Goal: Answer question/provide support: Share knowledge or assist other users

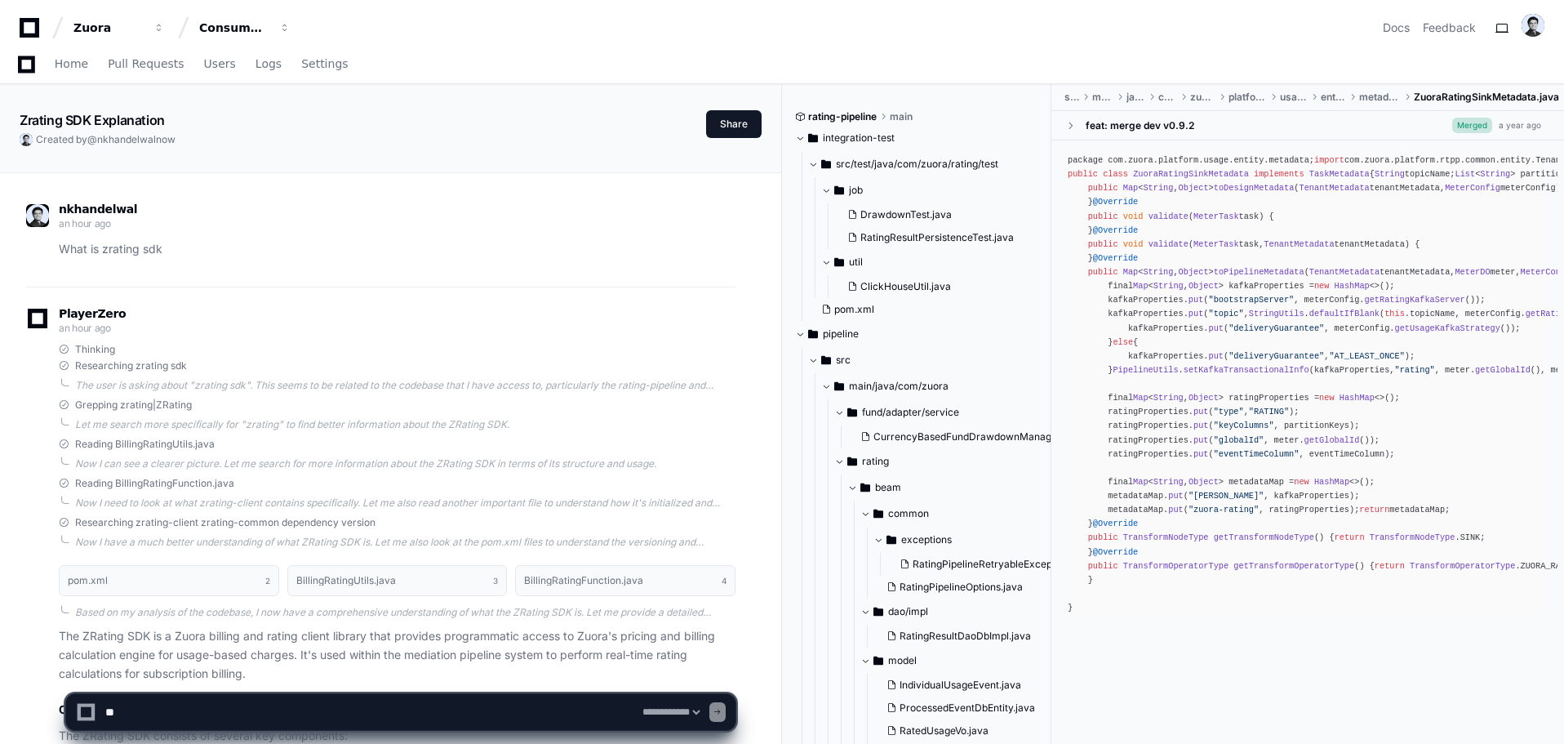
select select "*********"
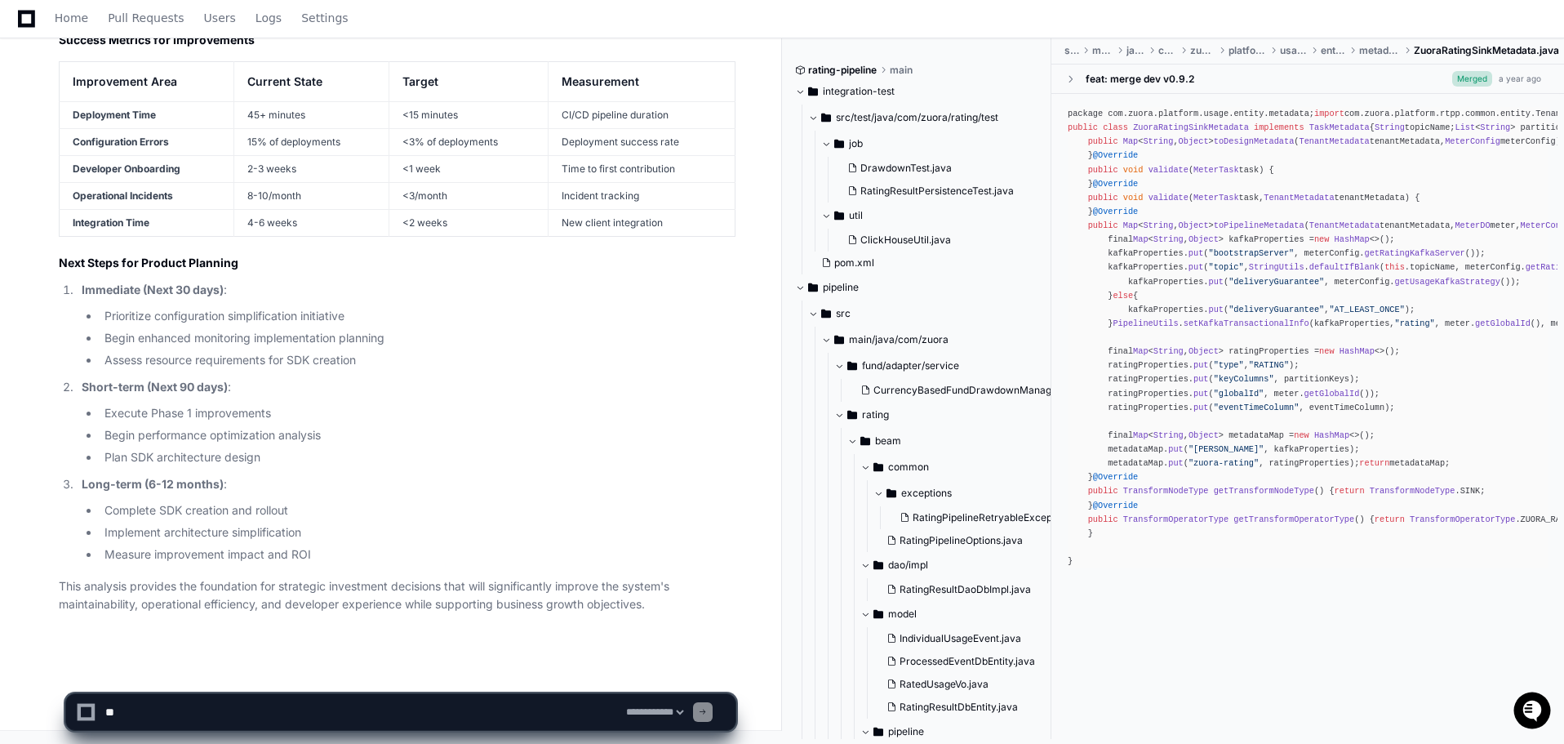
scroll to position [131, 0]
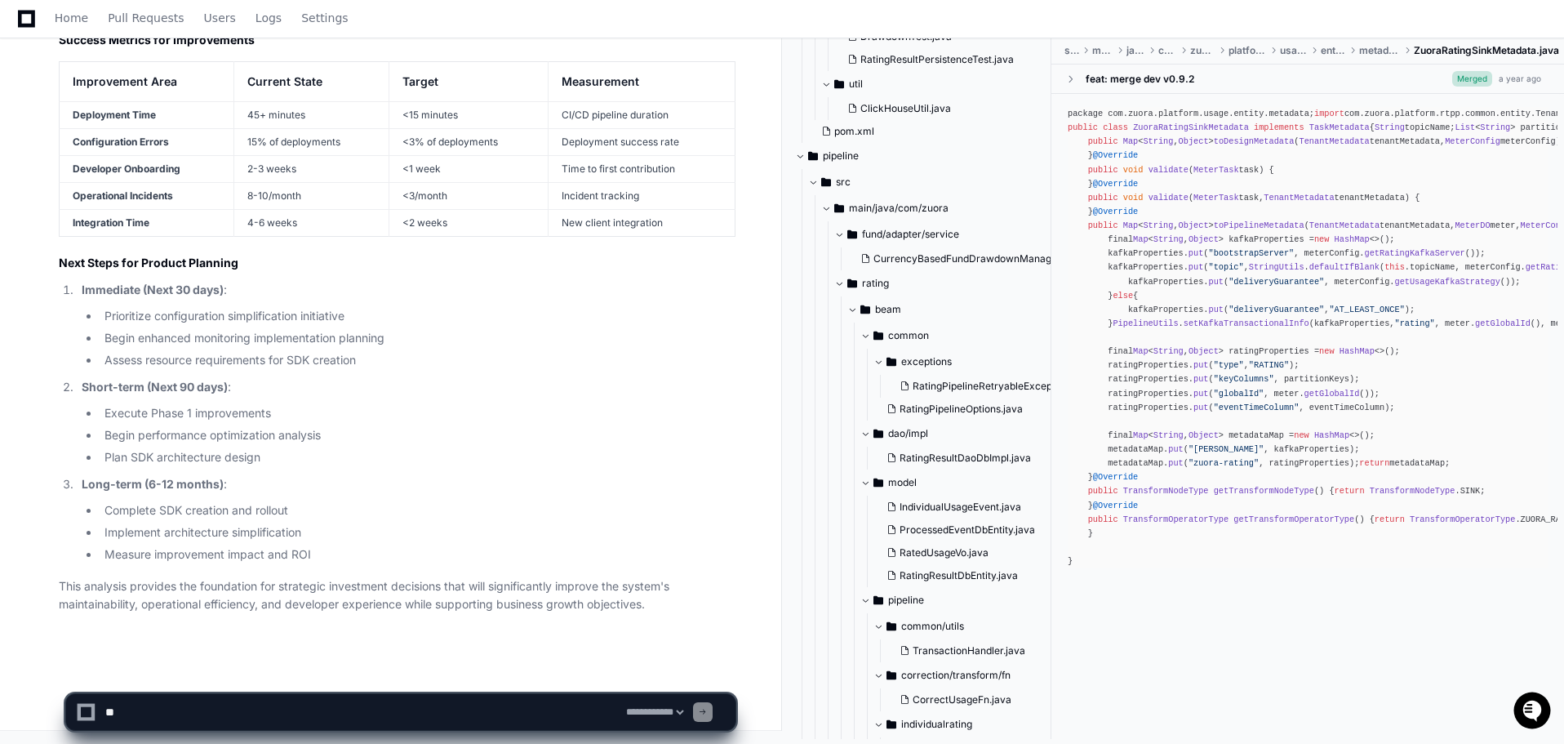
click at [236, 709] on textarea at bounding box center [362, 712] width 521 height 36
click at [131, 704] on textarea at bounding box center [362, 712] width 521 height 36
type textarea "*"
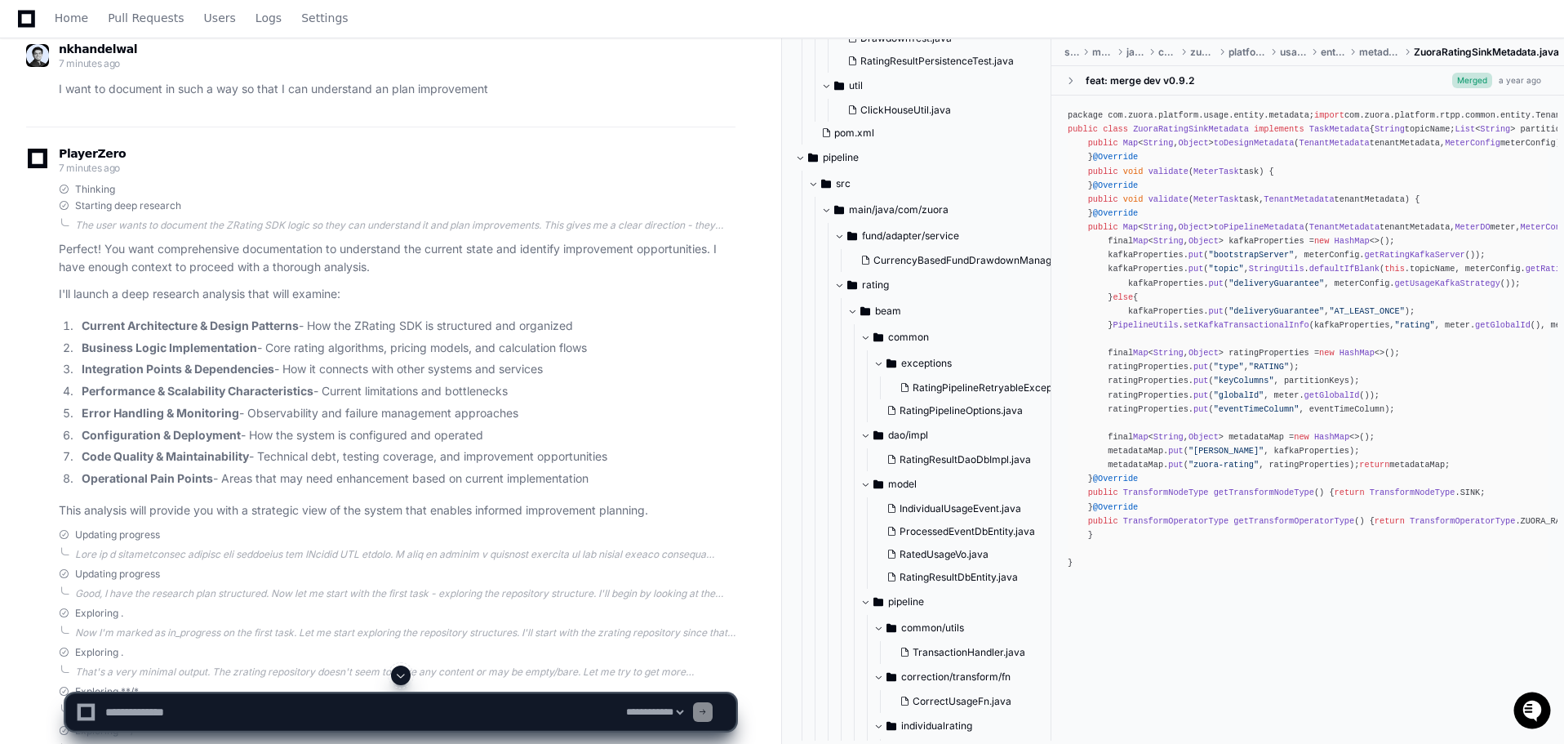
scroll to position [8675, 0]
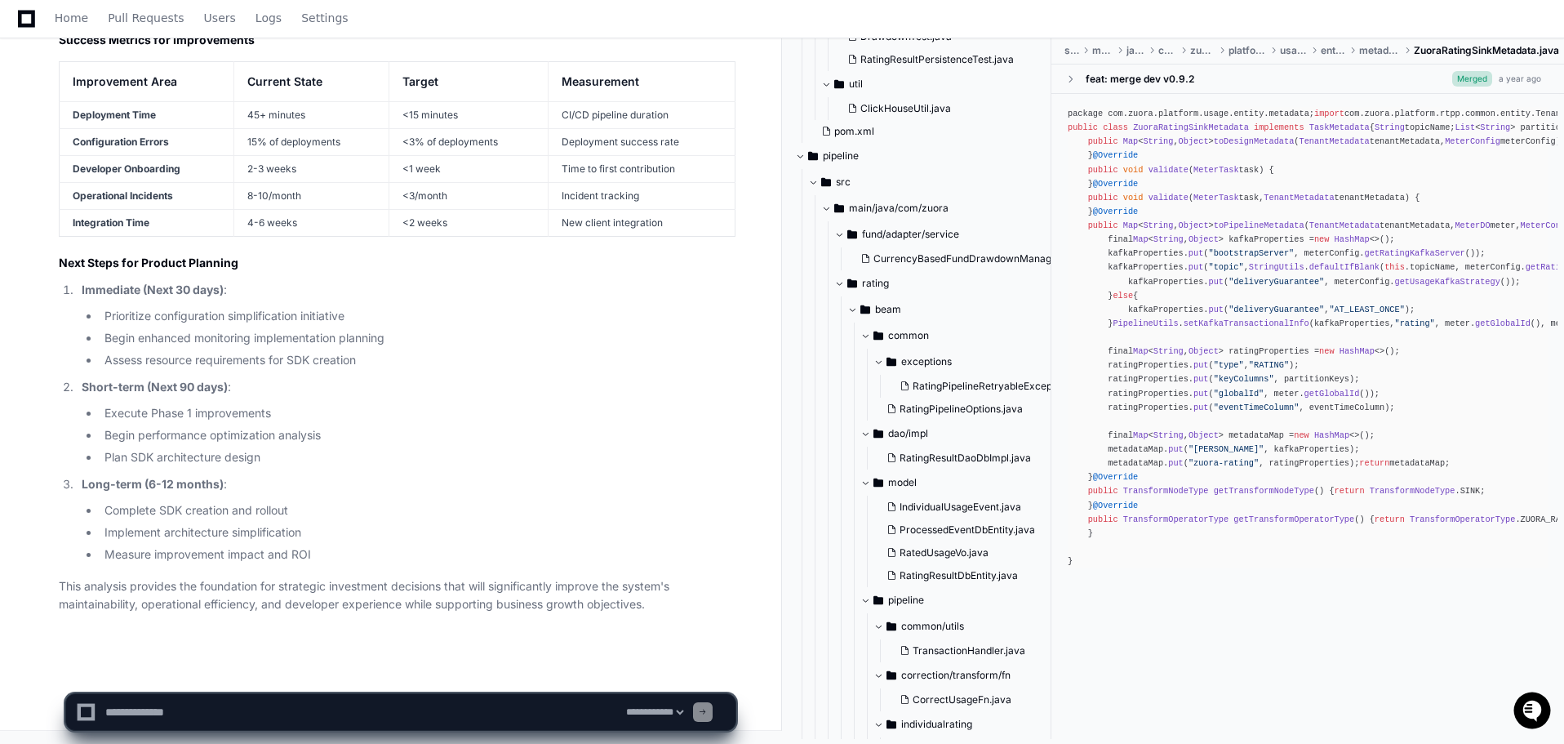
click at [282, 707] on textarea at bounding box center [362, 712] width 521 height 36
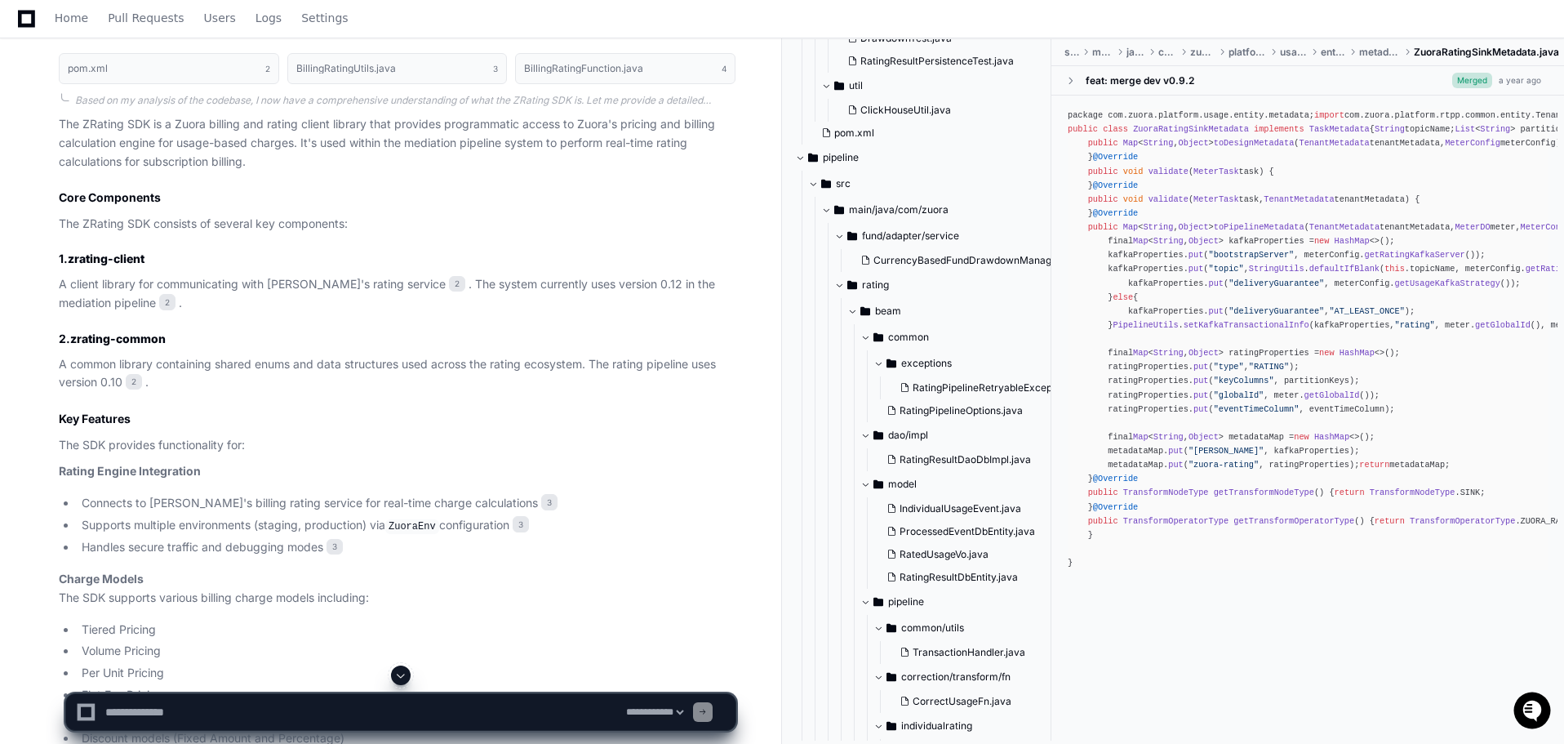
scroll to position [0, 0]
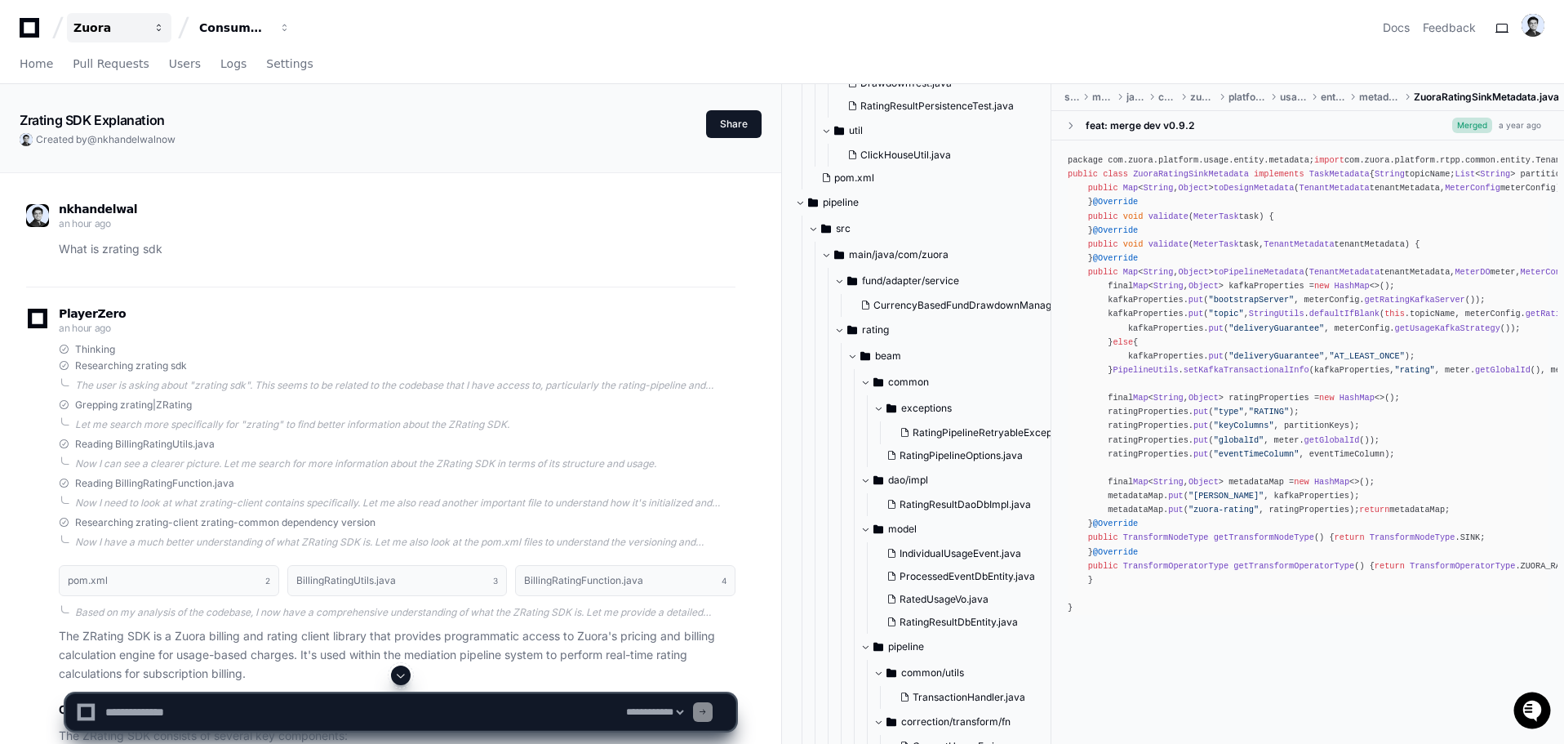
click at [104, 15] on button "Zuora" at bounding box center [119, 27] width 104 height 29
click at [251, 11] on div "Zuora Organizations Manage Organizations Z Zuora Consumption Docs Feedback" at bounding box center [782, 21] width 1564 height 42
click at [144, 29] on div "Consumption" at bounding box center [108, 28] width 70 height 16
click at [540, 69] on div "Home Pull Requests Users Logs Settings" at bounding box center [782, 65] width 1525 height 38
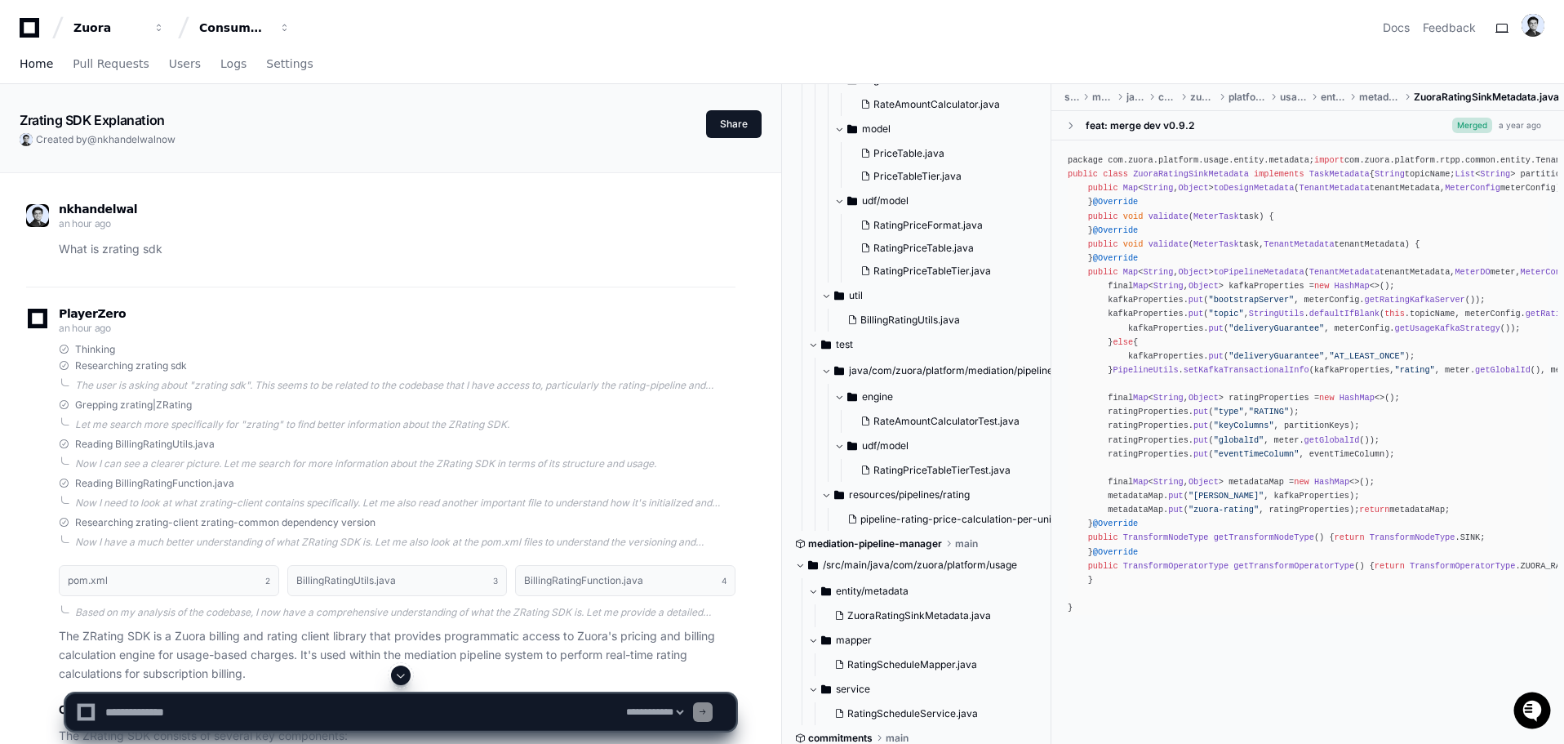
click at [33, 60] on span "Home" at bounding box center [36, 64] width 33 height 10
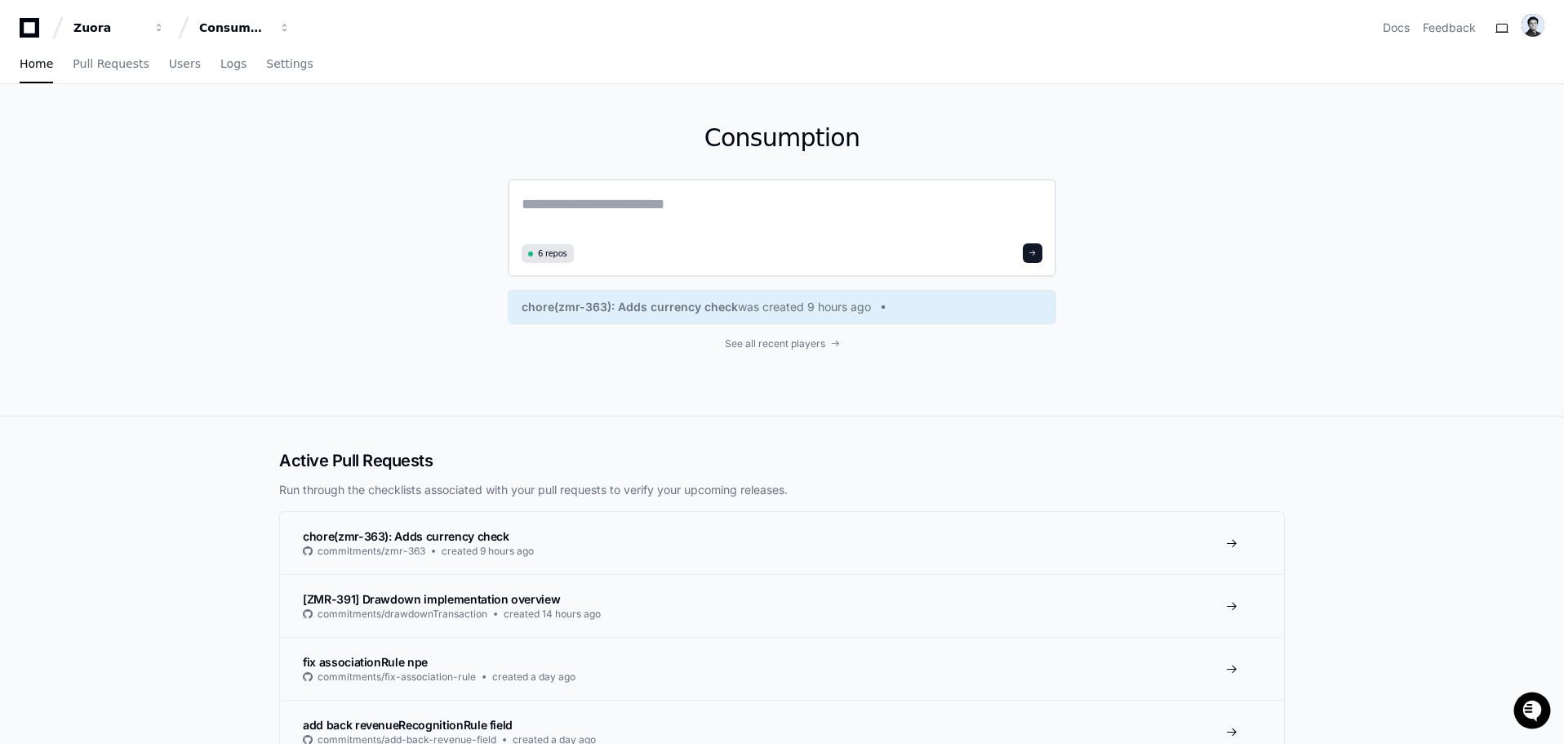
click at [839, 219] on textarea at bounding box center [782, 216] width 521 height 46
type textarea "**********"
click at [1158, 125] on div "Consumption 6 repos chore(zmr-363): Adds currency check was created 9 hours ago…" at bounding box center [782, 248] width 1045 height 329
click at [649, 214] on textarea at bounding box center [782, 214] width 521 height 43
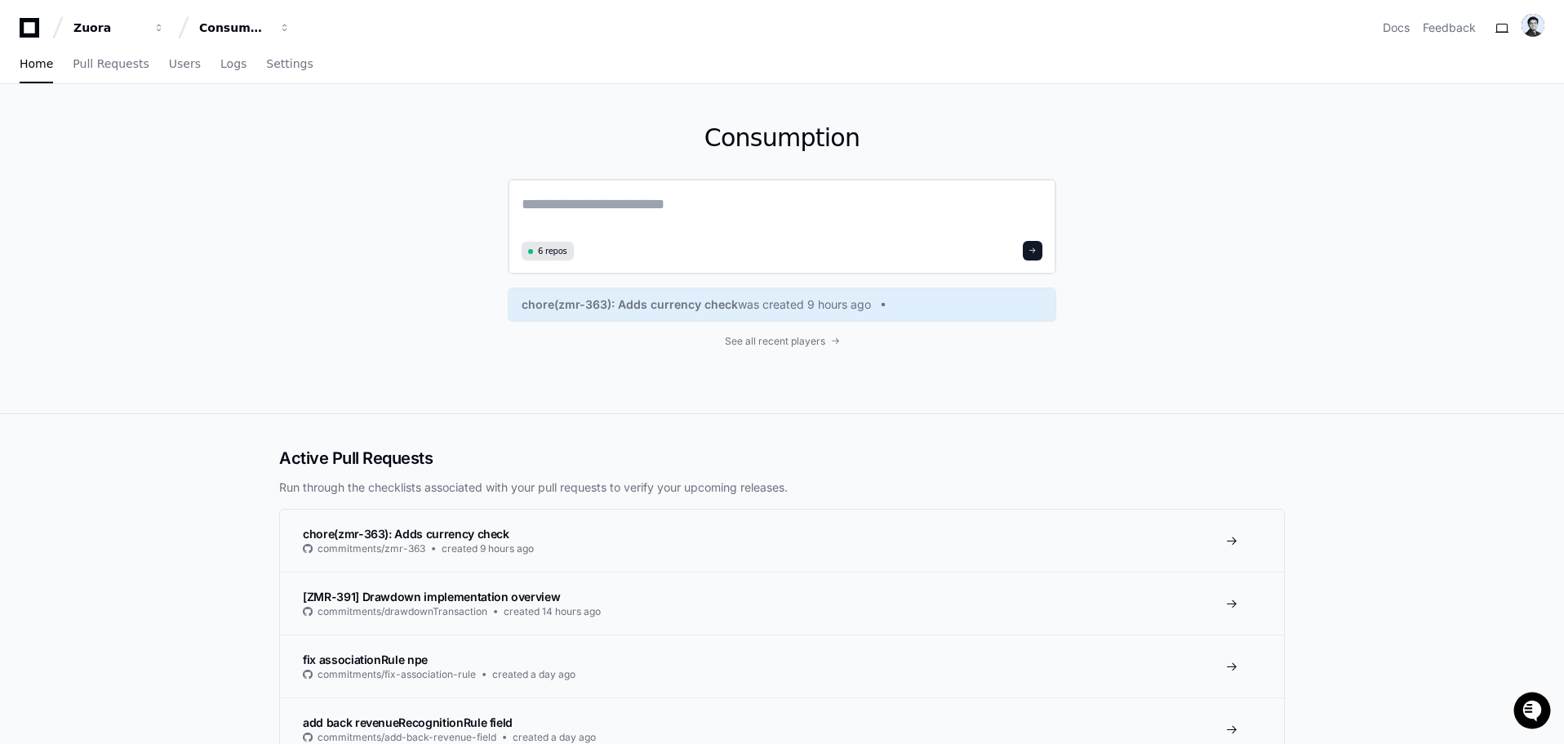
paste textarea "**********"
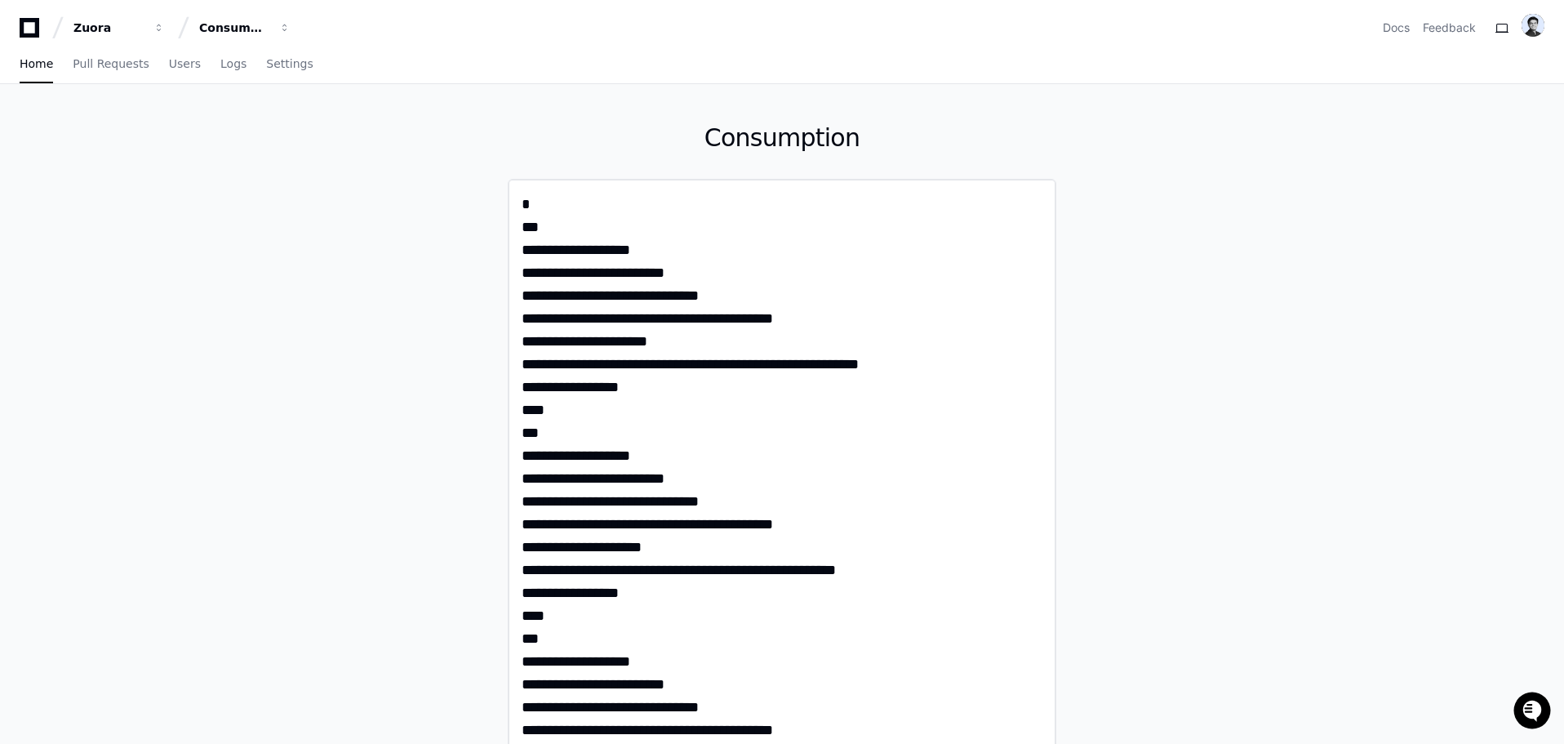
click at [529, 211] on textarea at bounding box center [782, 752] width 521 height 1118
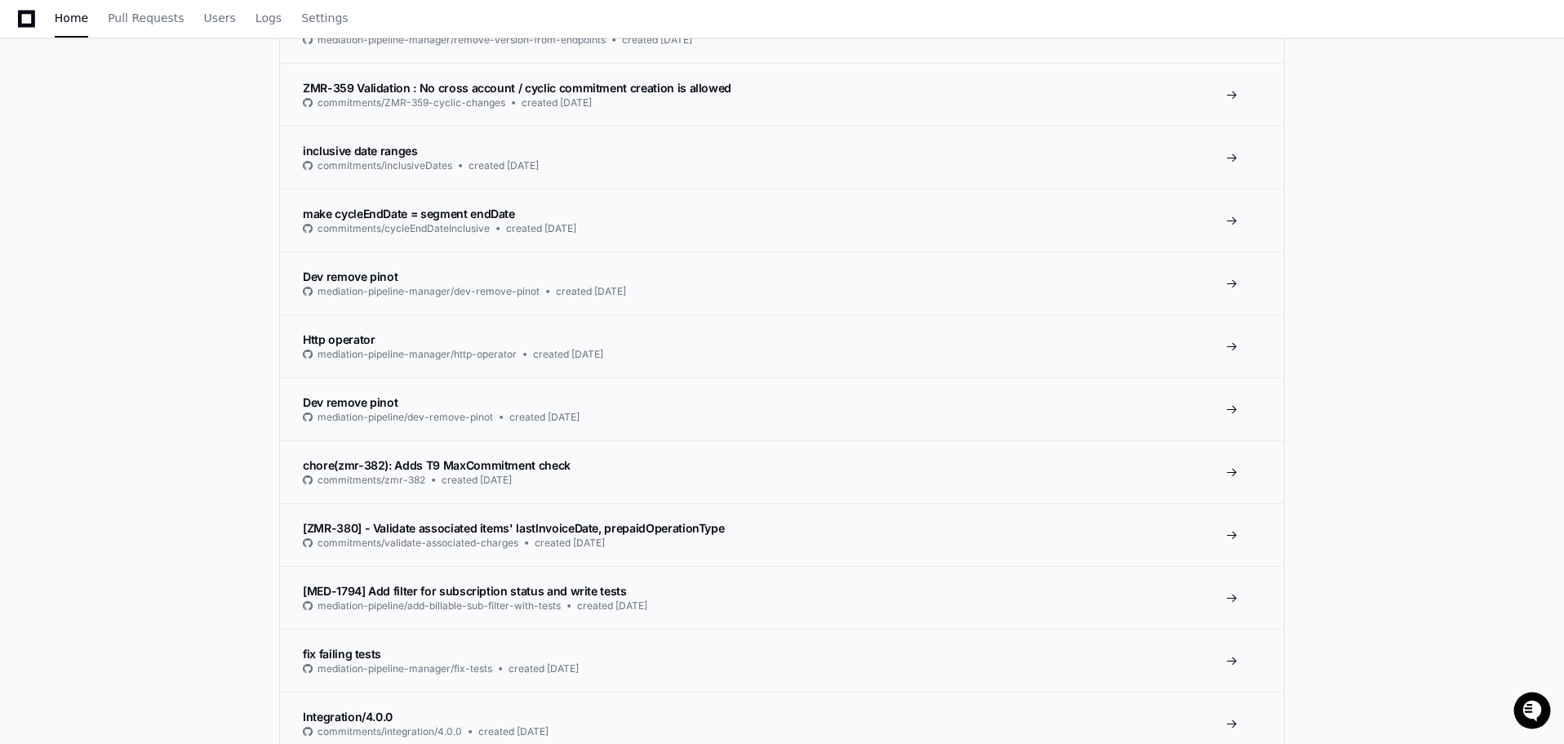
scroll to position [1088, 0]
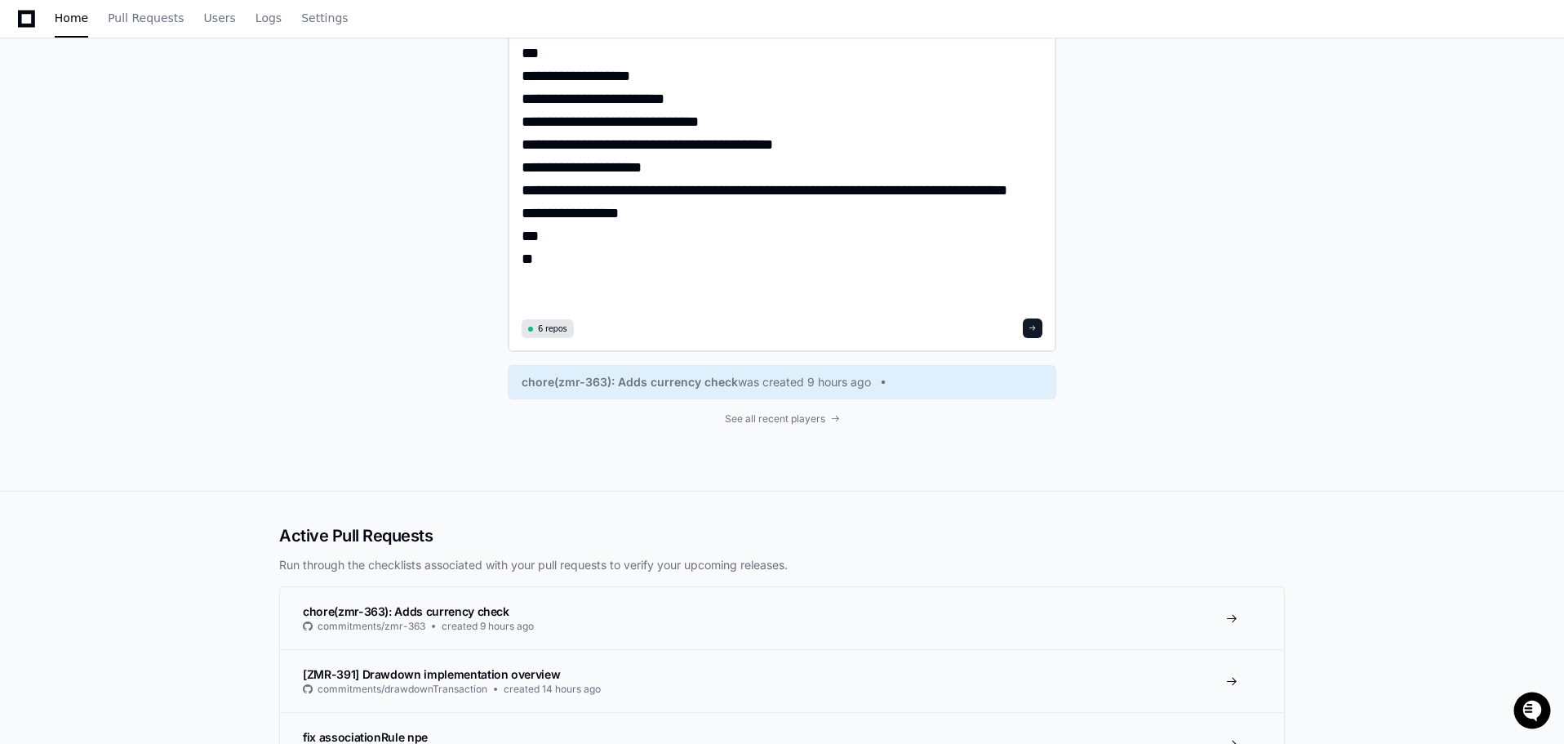
type textarea "**********"
click at [1024, 327] on div "6 repos" at bounding box center [782, 328] width 521 height 20
click at [1030, 328] on span at bounding box center [1033, 328] width 8 height 8
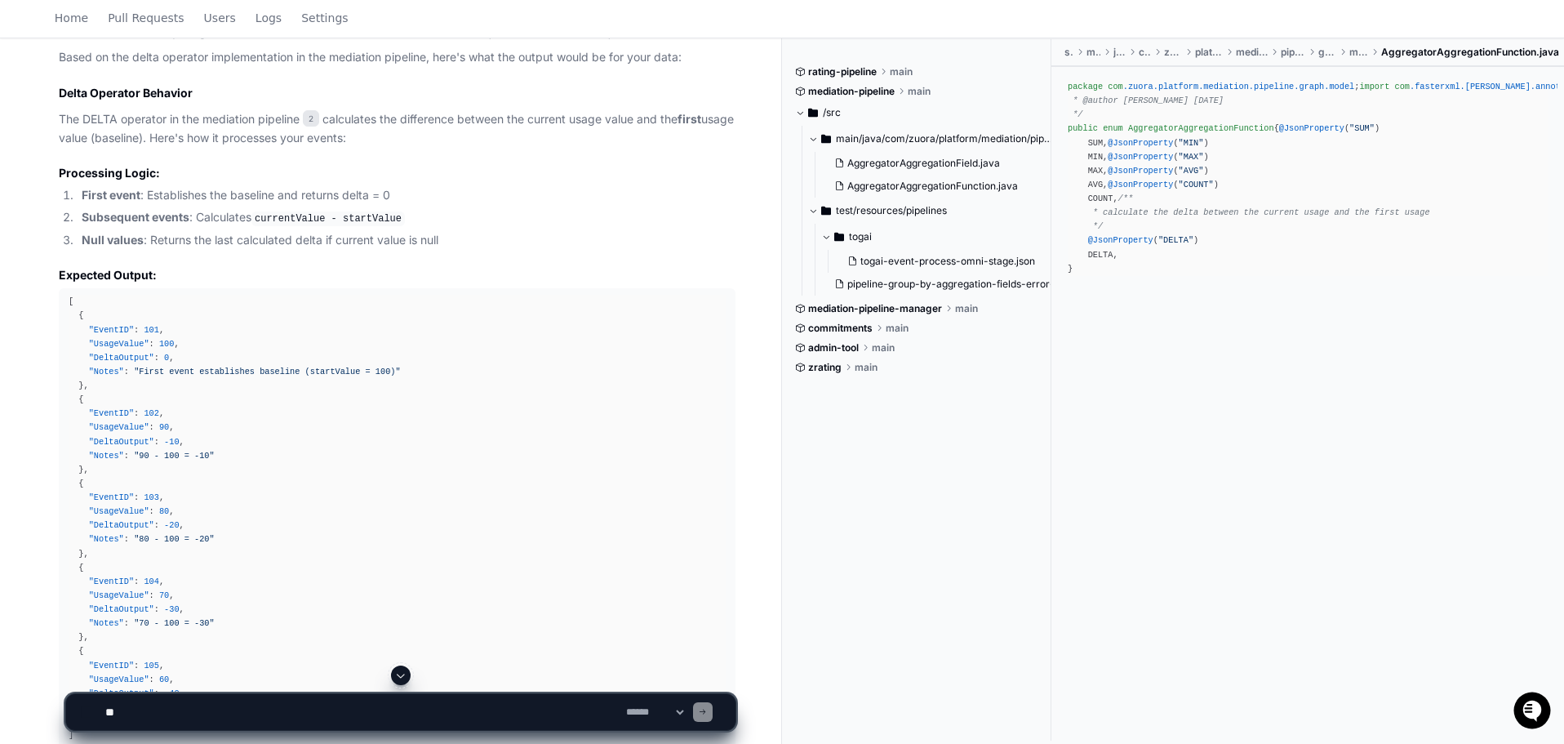
scroll to position [947, 0]
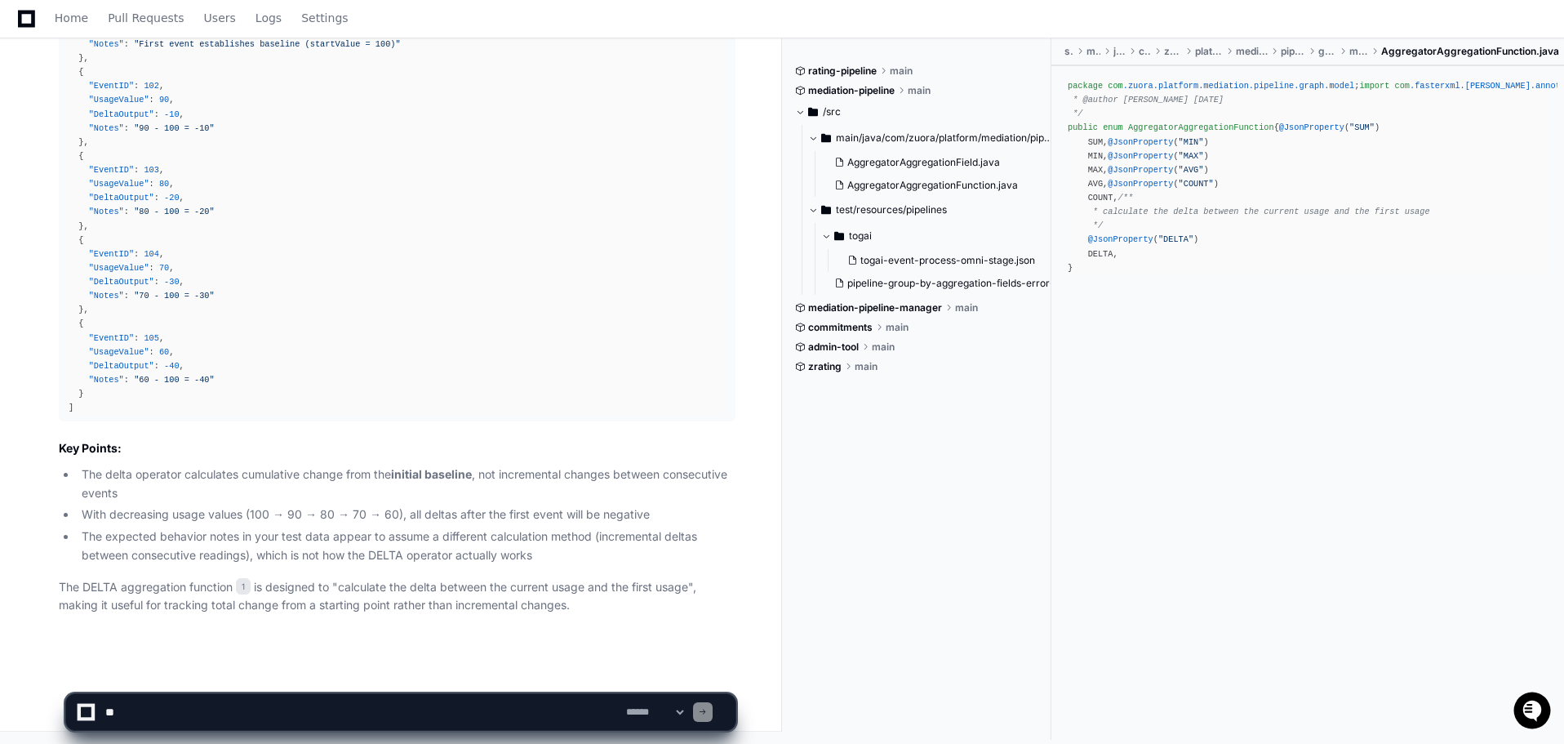
drag, startPoint x: 358, startPoint y: 708, endPoint x: 731, endPoint y: 428, distance: 467.1
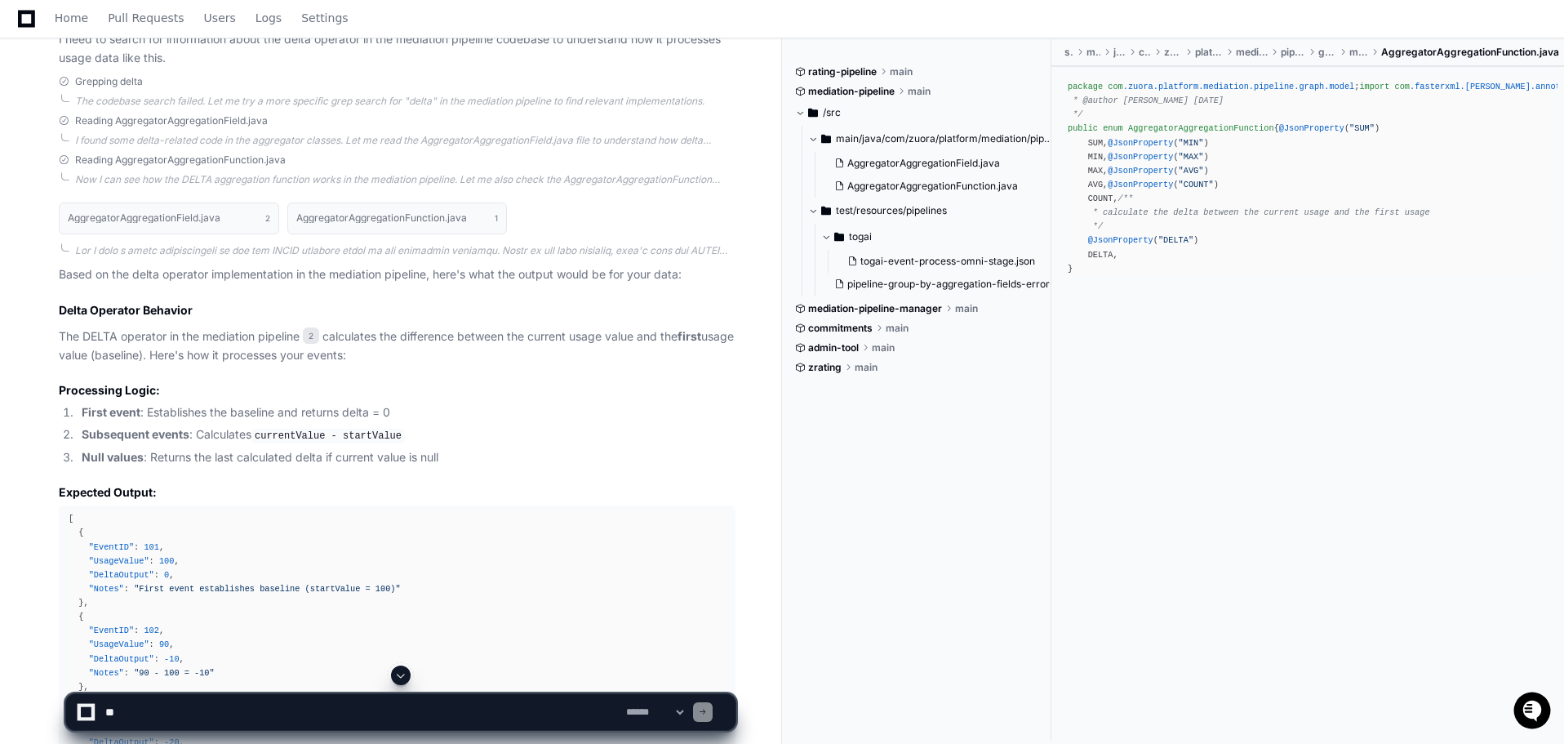
click at [86, 704] on div at bounding box center [86, 712] width 17 height 17
click at [258, 699] on textarea at bounding box center [362, 712] width 521 height 36
paste textarea "**********"
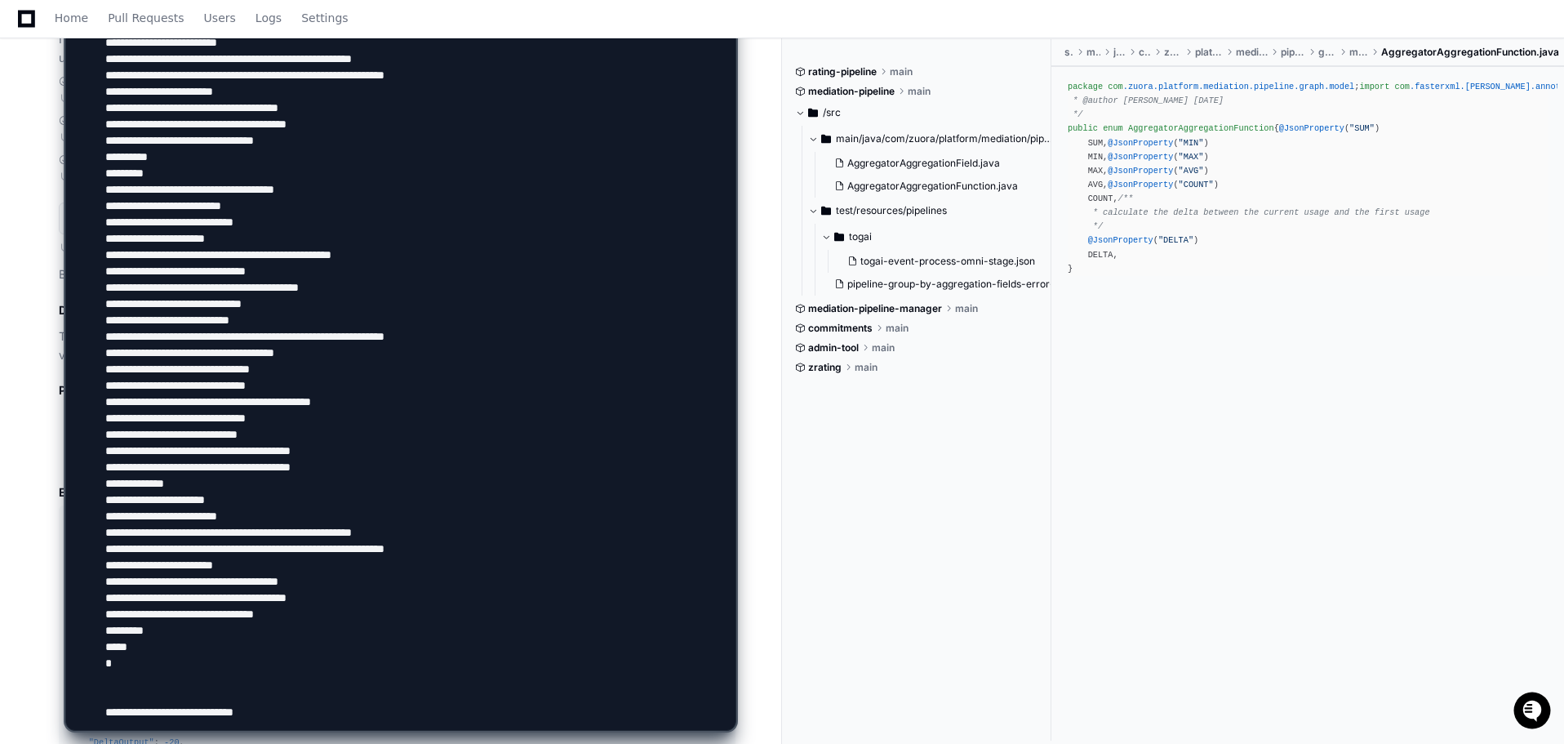
type textarea "**********"
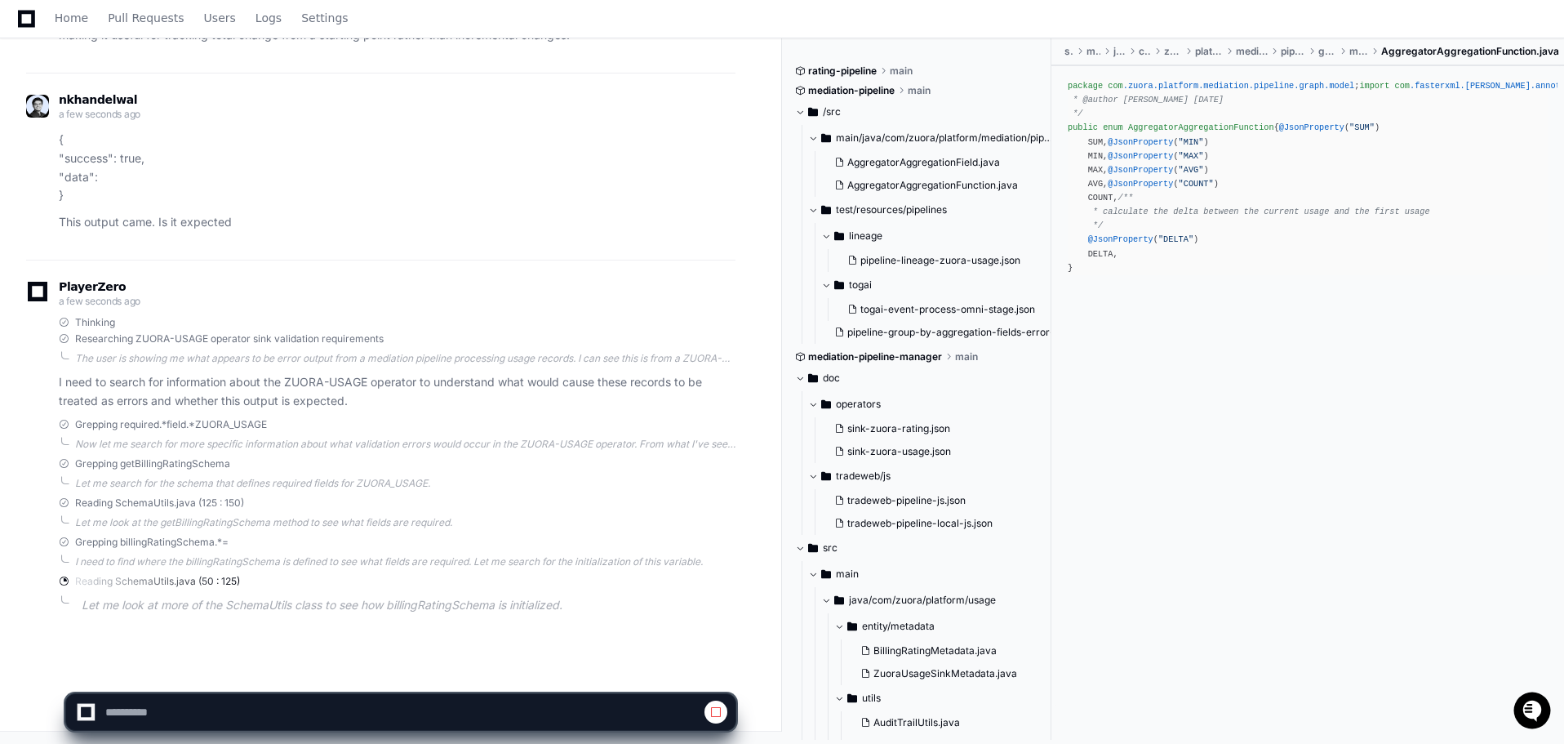
scroll to position [1534, 0]
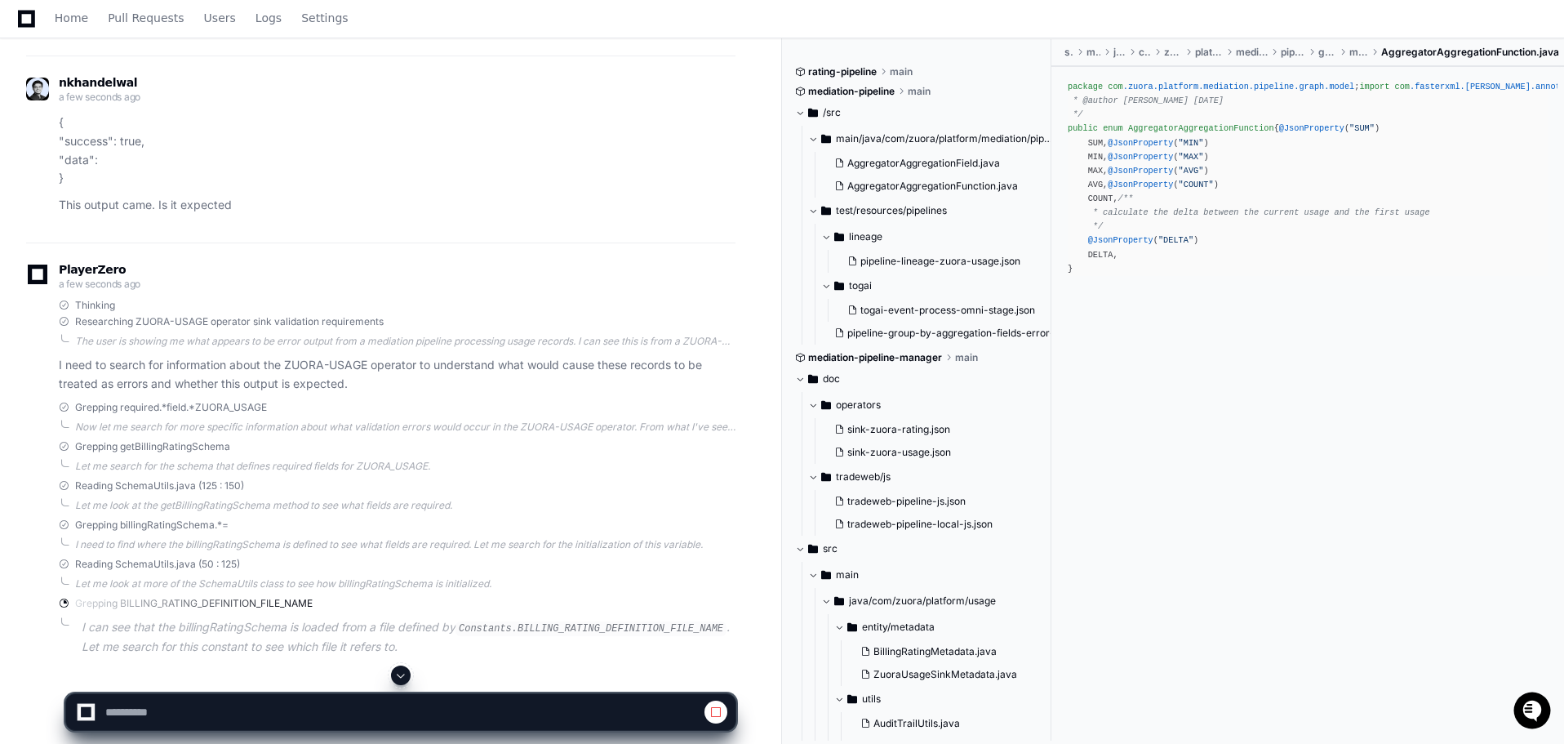
click at [711, 720] on button at bounding box center [715, 711] width 23 height 23
click at [251, 700] on textarea at bounding box center [362, 712] width 521 height 36
paste textarea "**********"
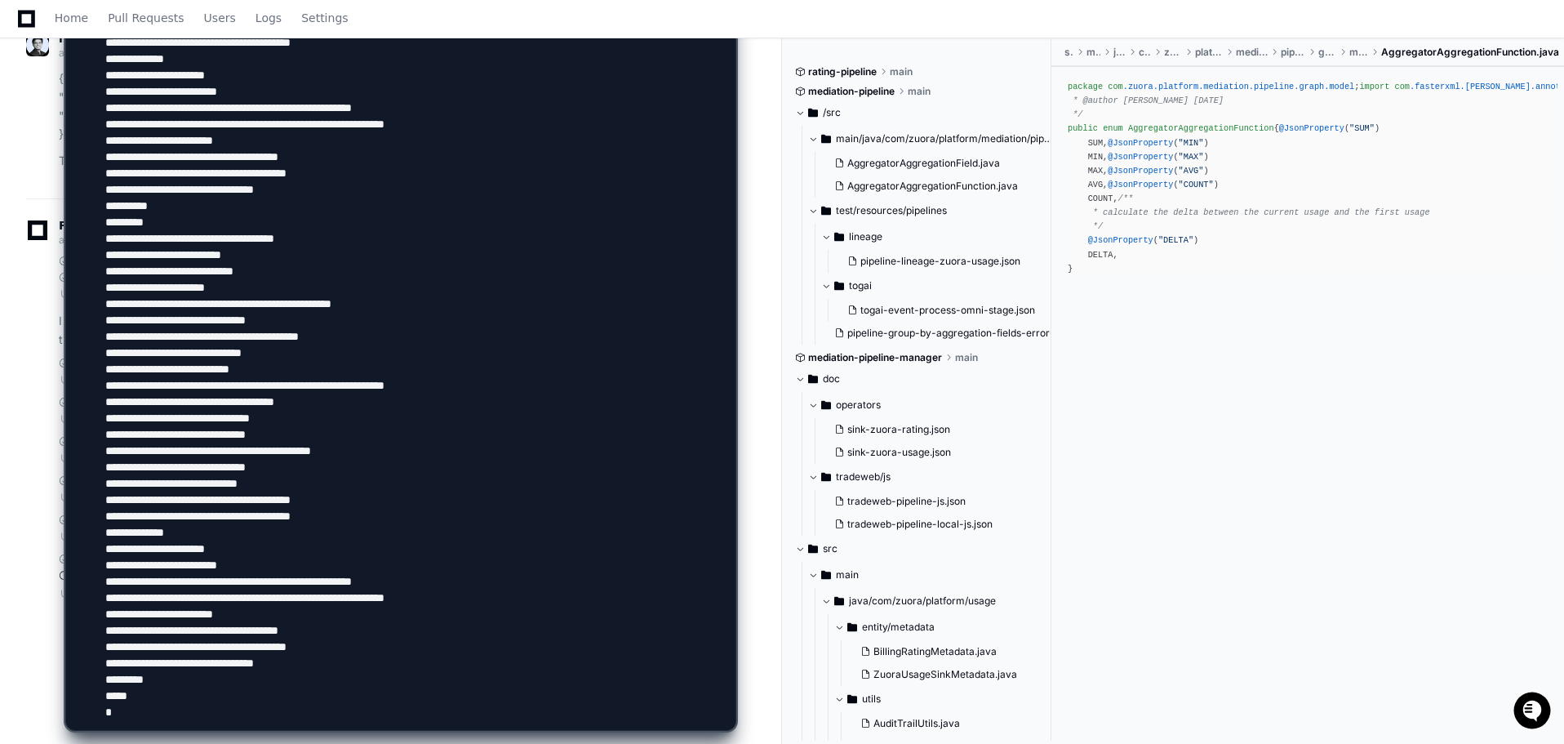
scroll to position [1591, 0]
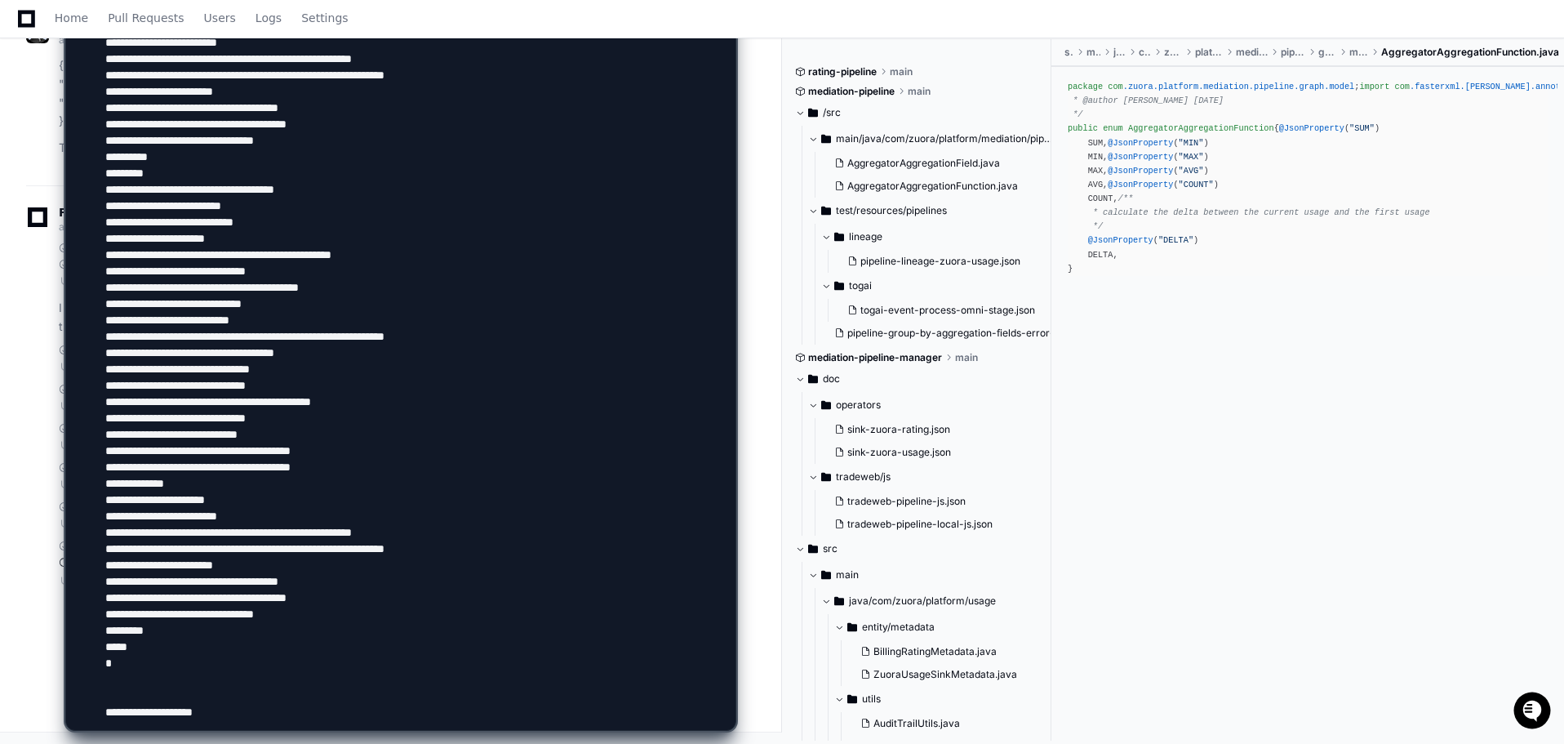
type textarea "**********"
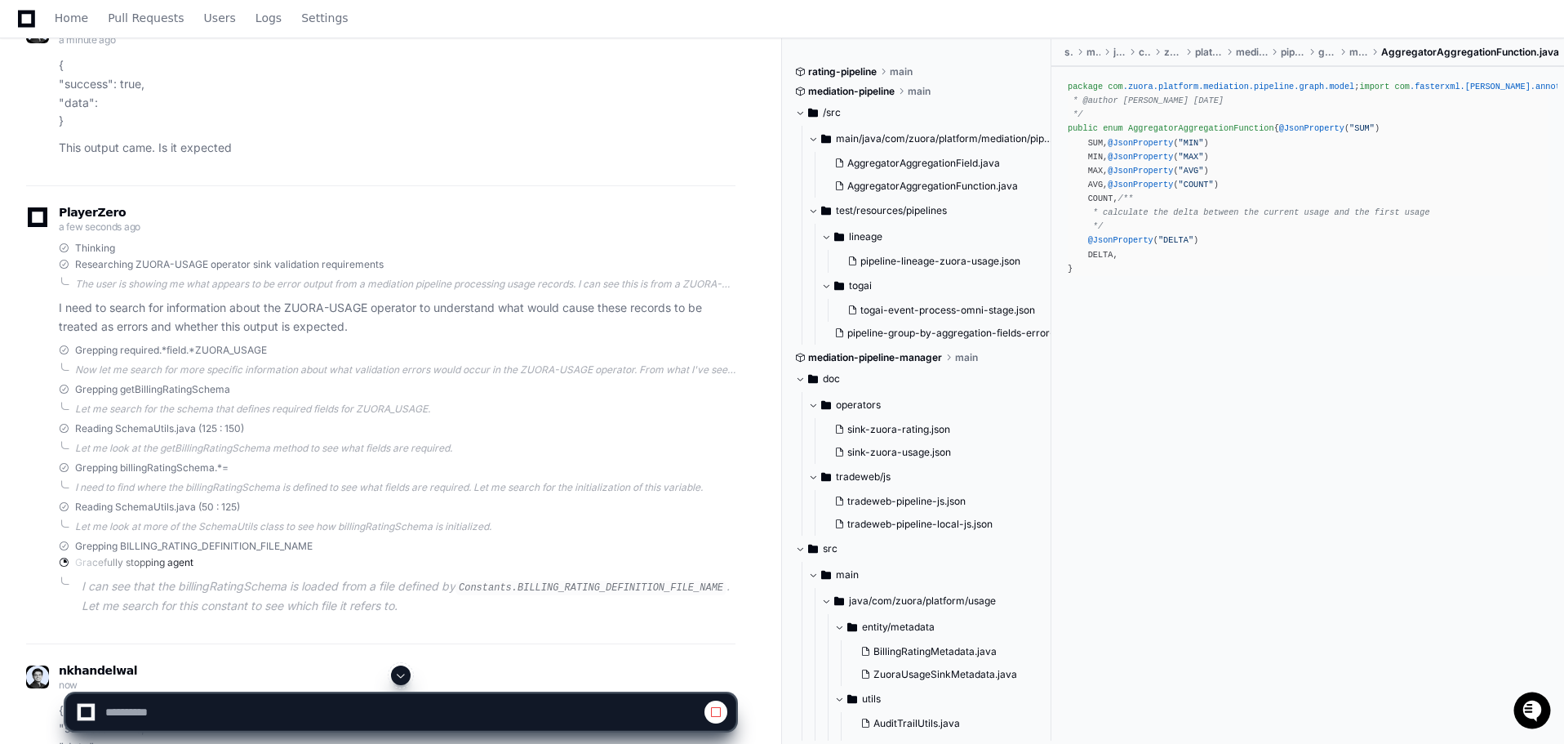
scroll to position [1873, 0]
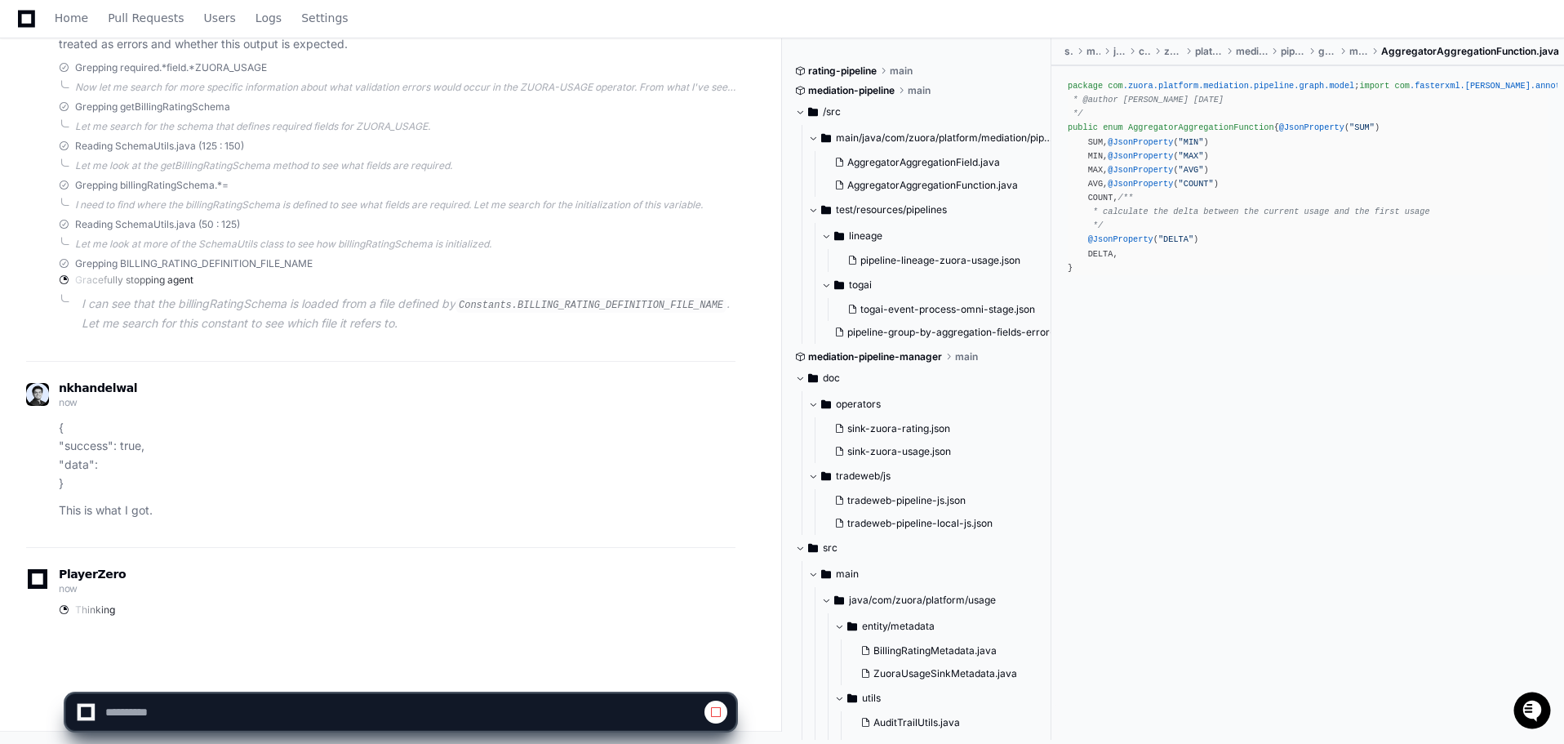
click at [85, 452] on p "{ "success": true, "data": }" at bounding box center [397, 456] width 677 height 74
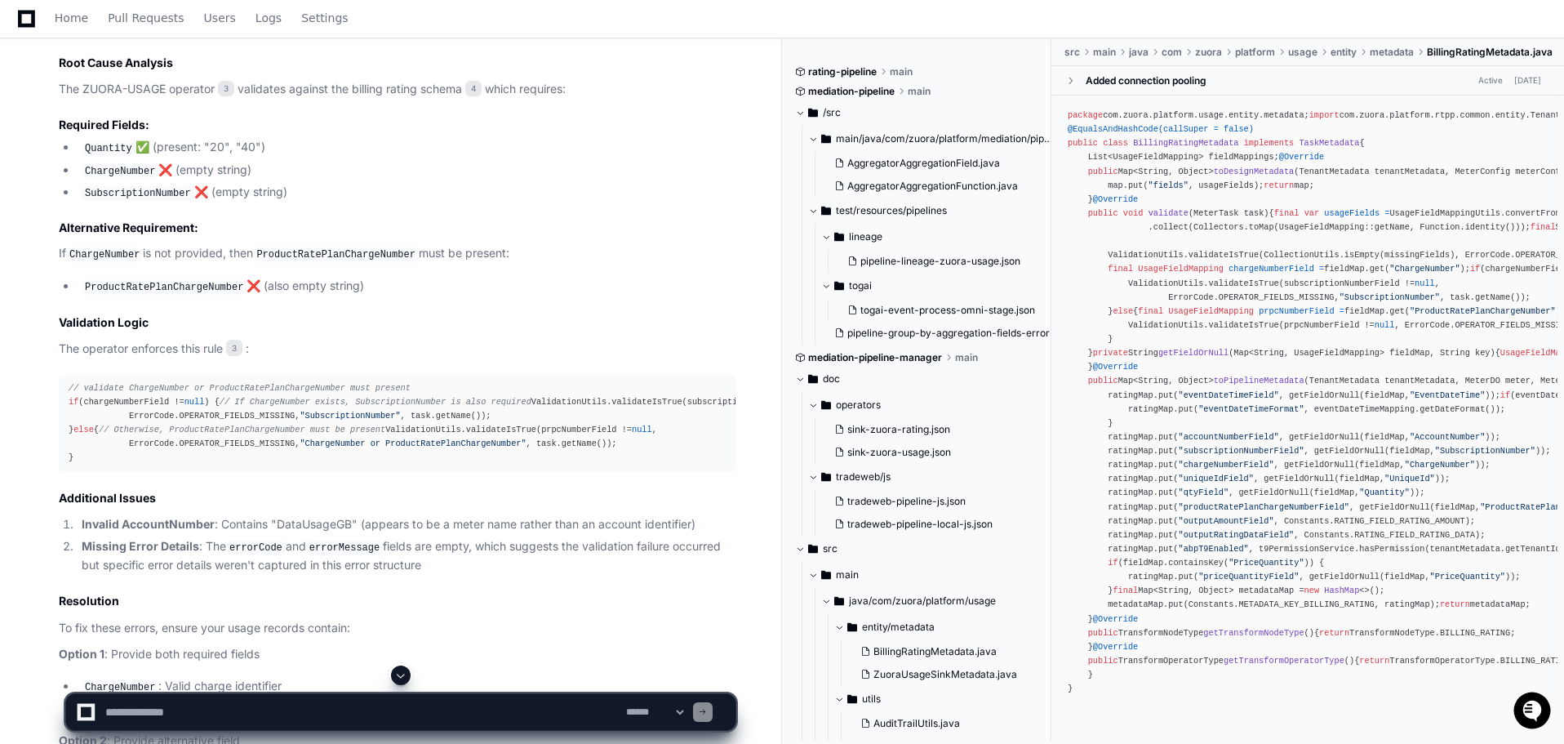
scroll to position [2938, 0]
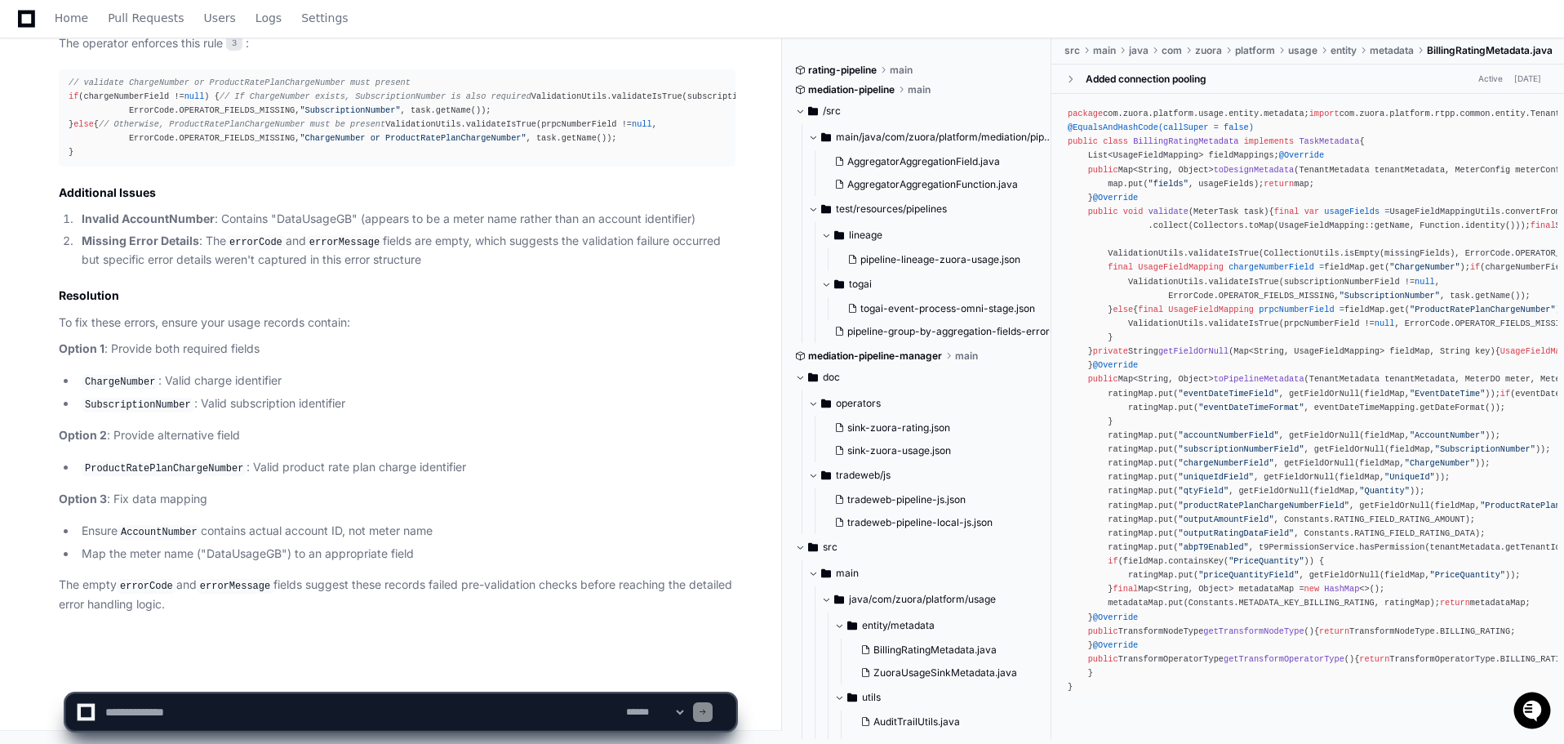
click at [273, 708] on textarea at bounding box center [362, 712] width 521 height 36
type textarea "**********"
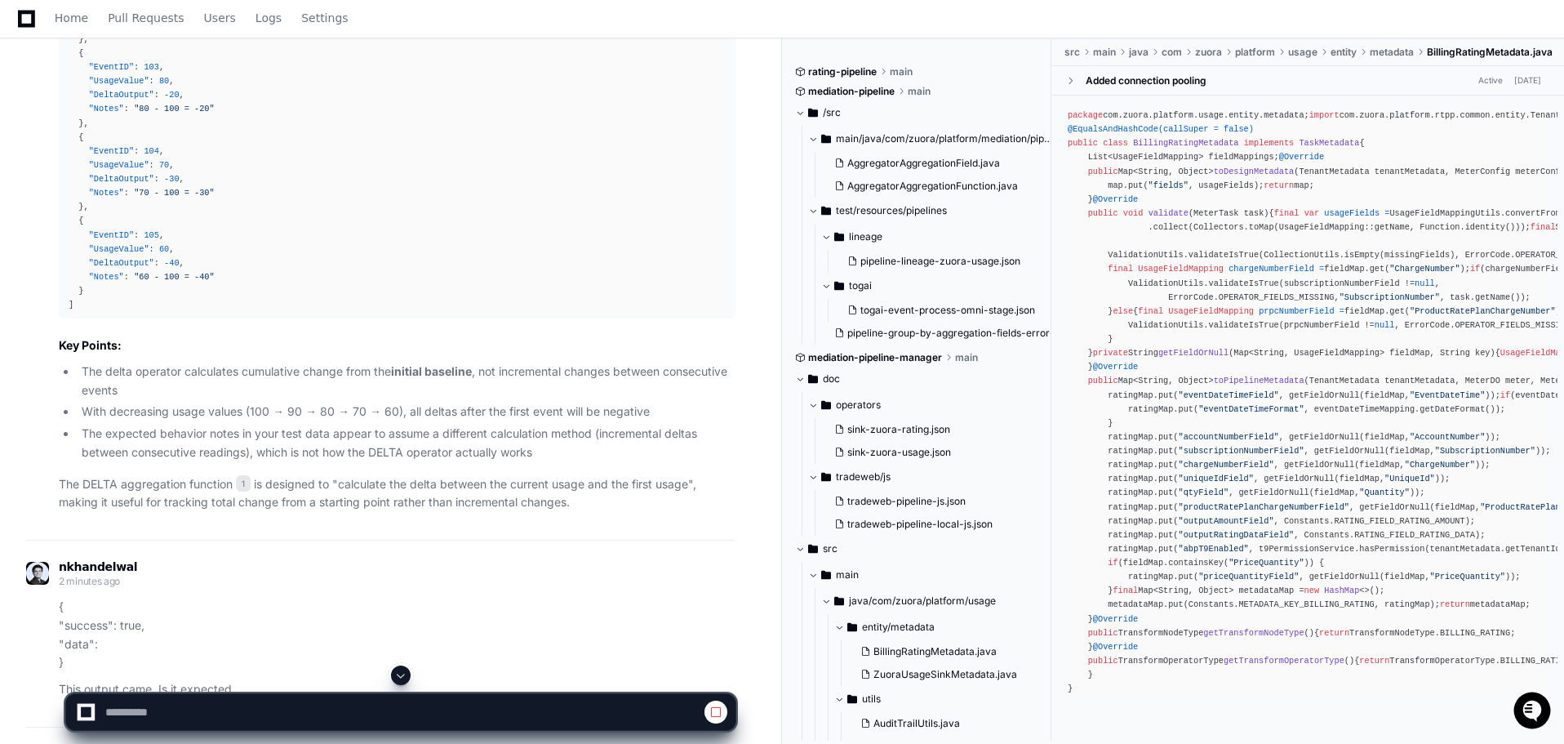
scroll to position [961, 0]
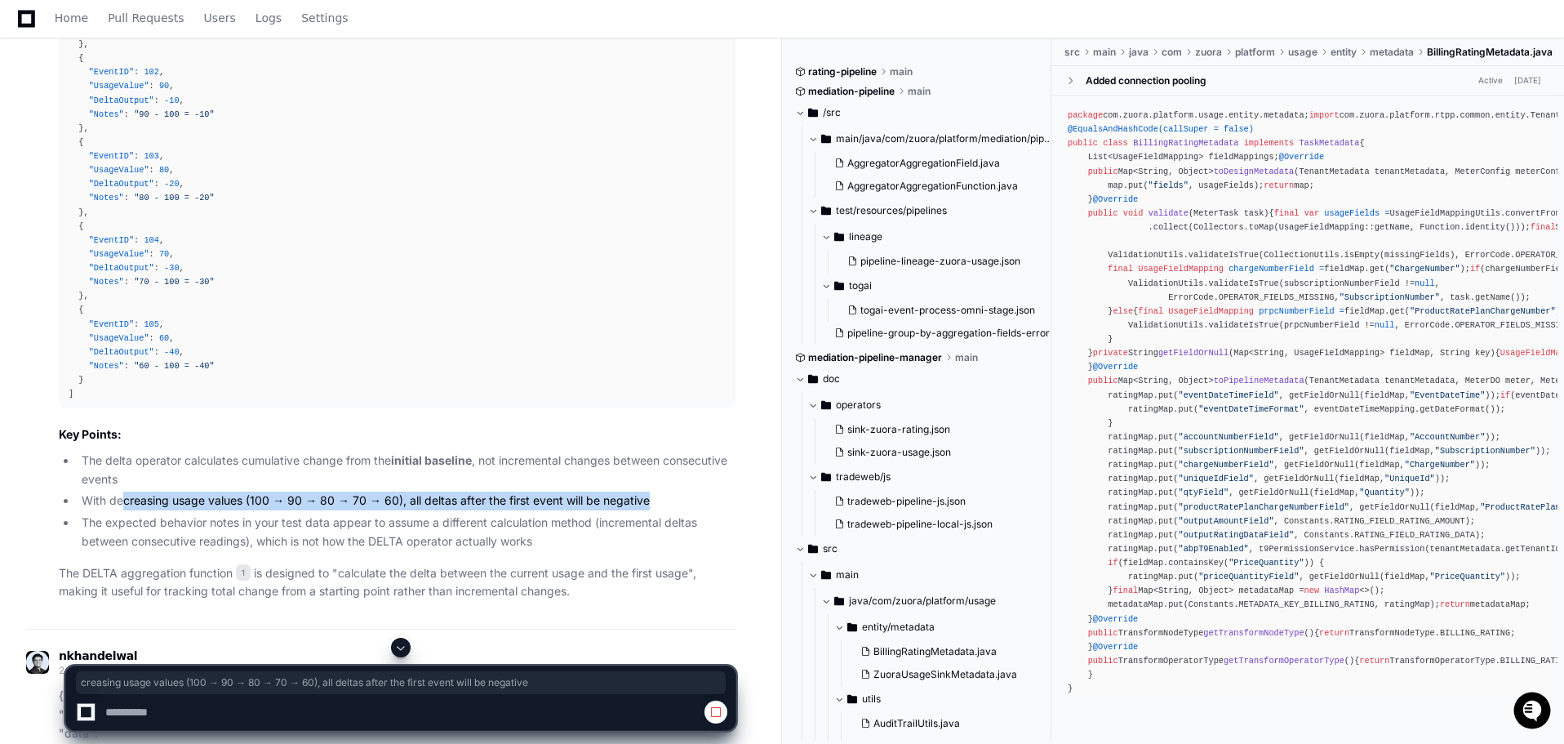
drag, startPoint x: 124, startPoint y: 509, endPoint x: 691, endPoint y: 491, distance: 566.8
click at [691, 491] on li "With decreasing usage values (100 → 90 → 80 → 70 → 60), all deltas after the fi…" at bounding box center [406, 500] width 659 height 19
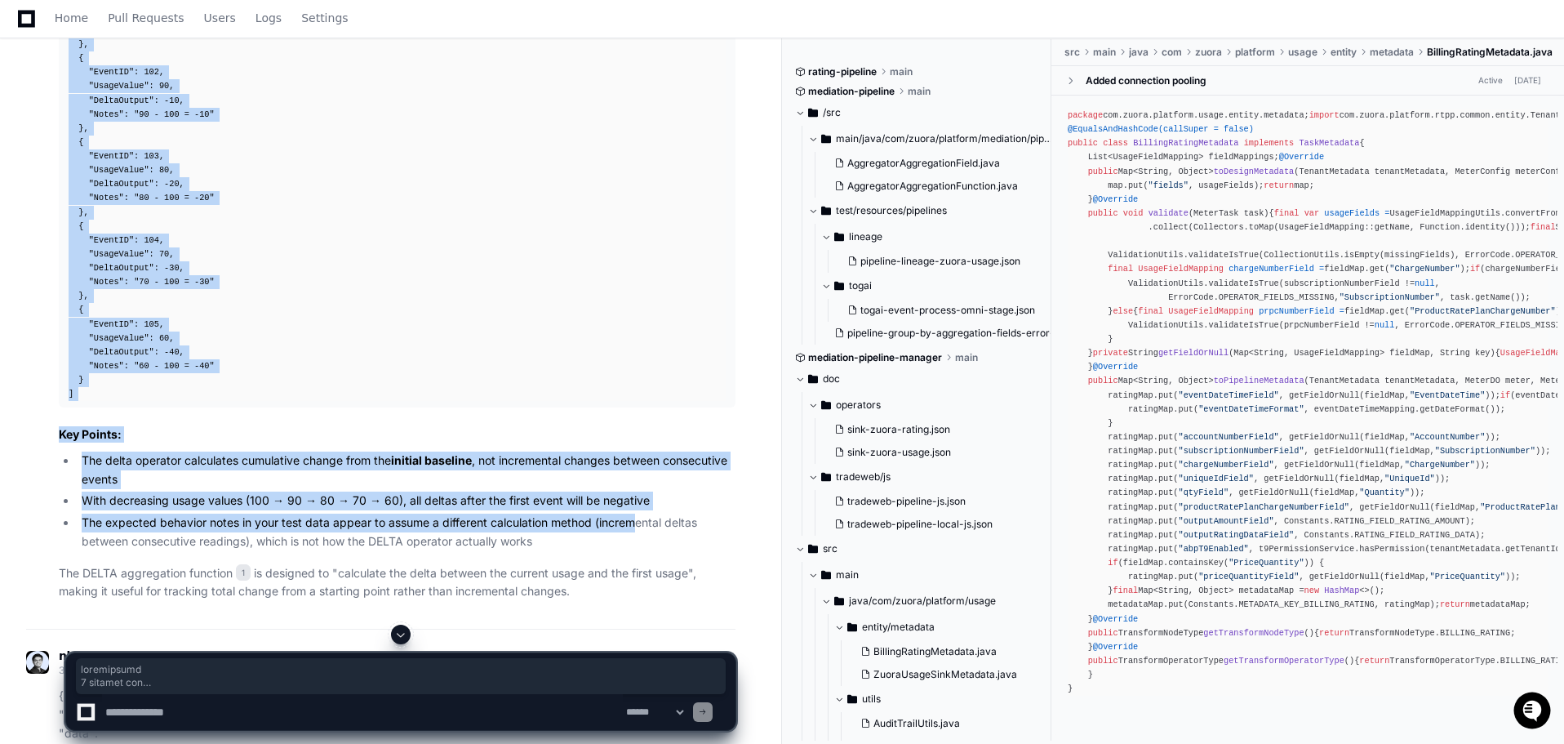
drag, startPoint x: 252, startPoint y: 527, endPoint x: 647, endPoint y: 527, distance: 394.3
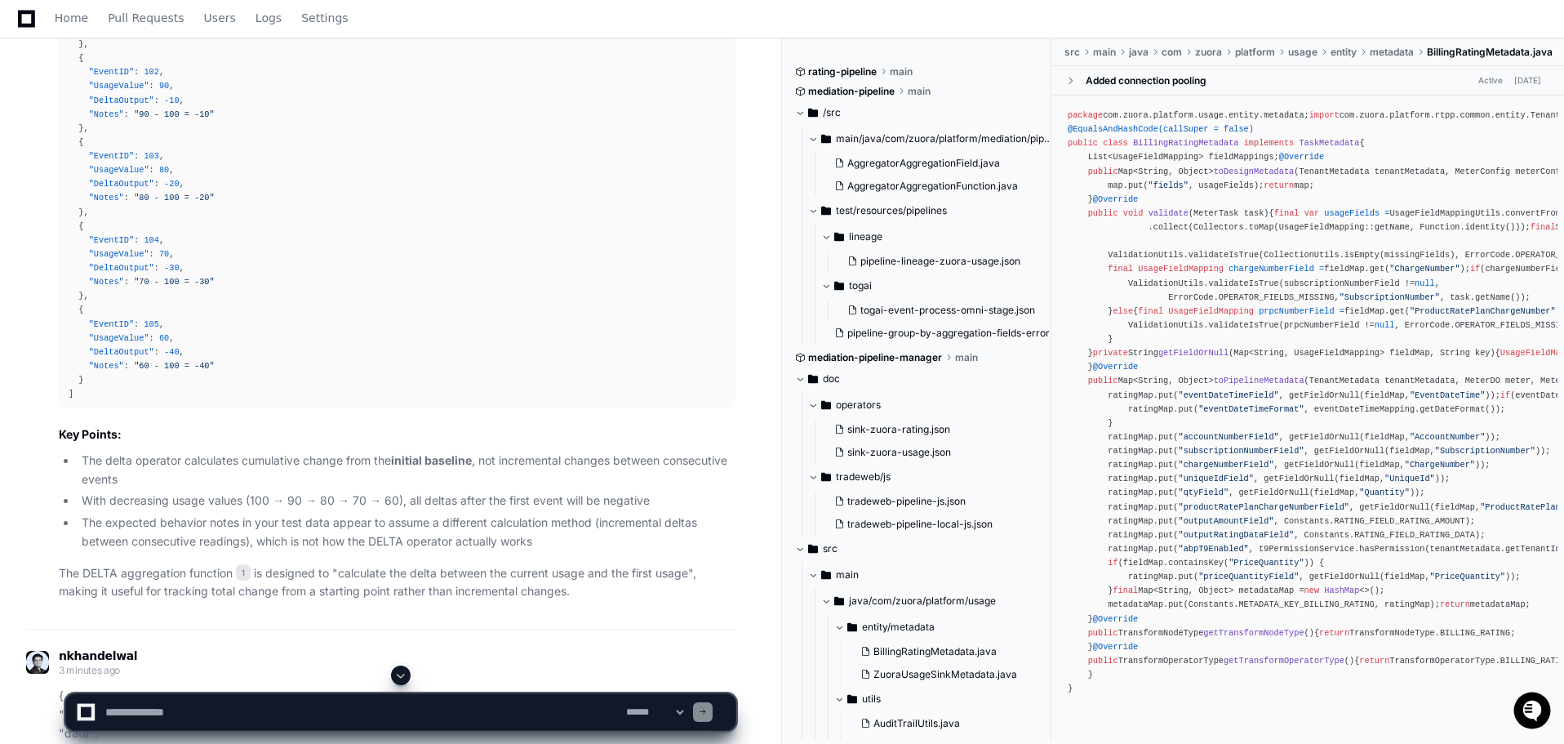
click at [535, 537] on li "The expected behavior notes in your test data appear to assume a different calc…" at bounding box center [406, 532] width 659 height 38
click at [246, 571] on span "1" at bounding box center [243, 572] width 15 height 16
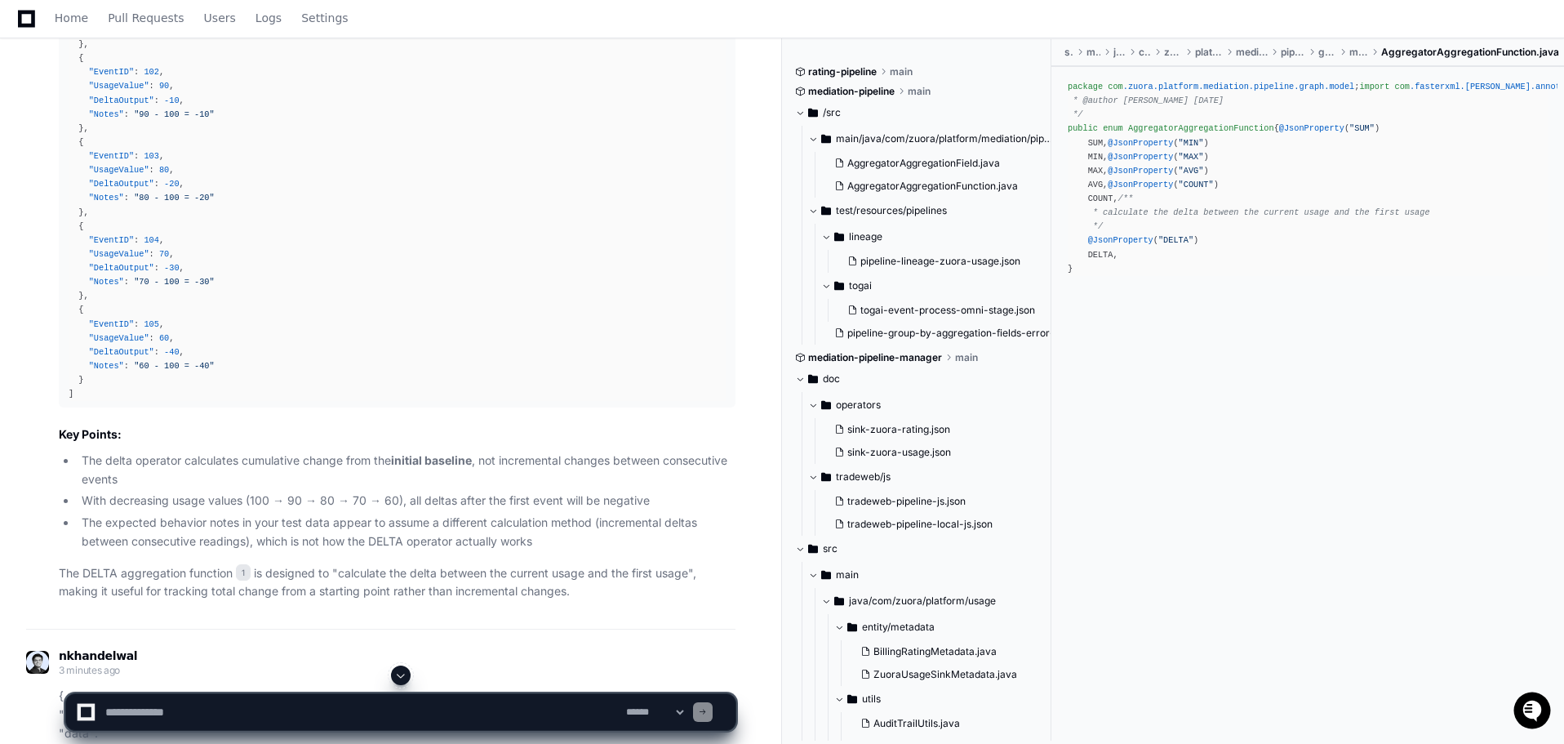
click at [1187, 276] on div "package com .zuora .platform .mediation .pipeline .graph .model ; import com .f…" at bounding box center [1308, 178] width 480 height 196
click at [1185, 231] on span "/** * calculate the delta between the current usage and the first usage */" at bounding box center [1249, 212] width 362 height 38
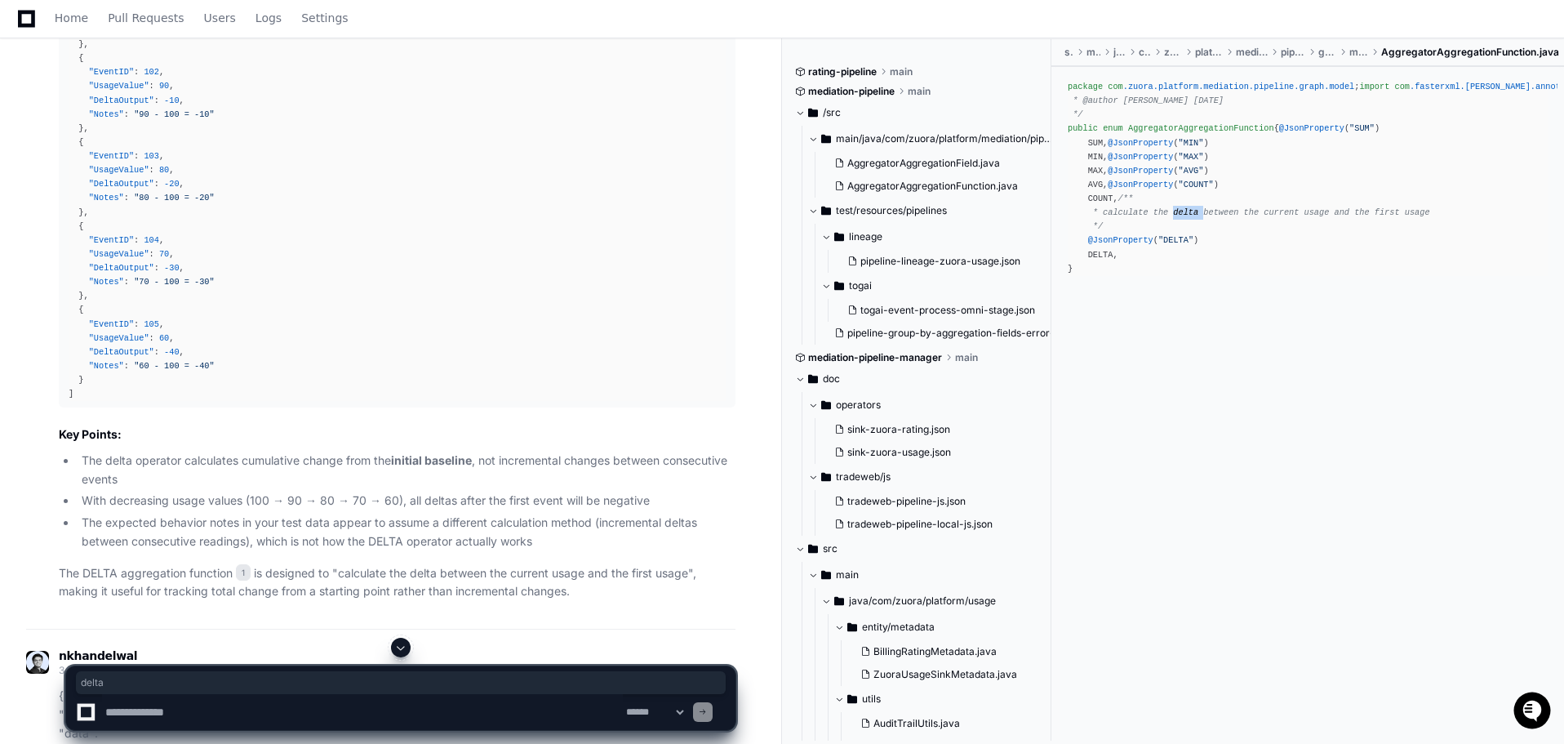
click at [1185, 231] on span "/** * calculate the delta between the current usage and the first usage */" at bounding box center [1249, 212] width 362 height 38
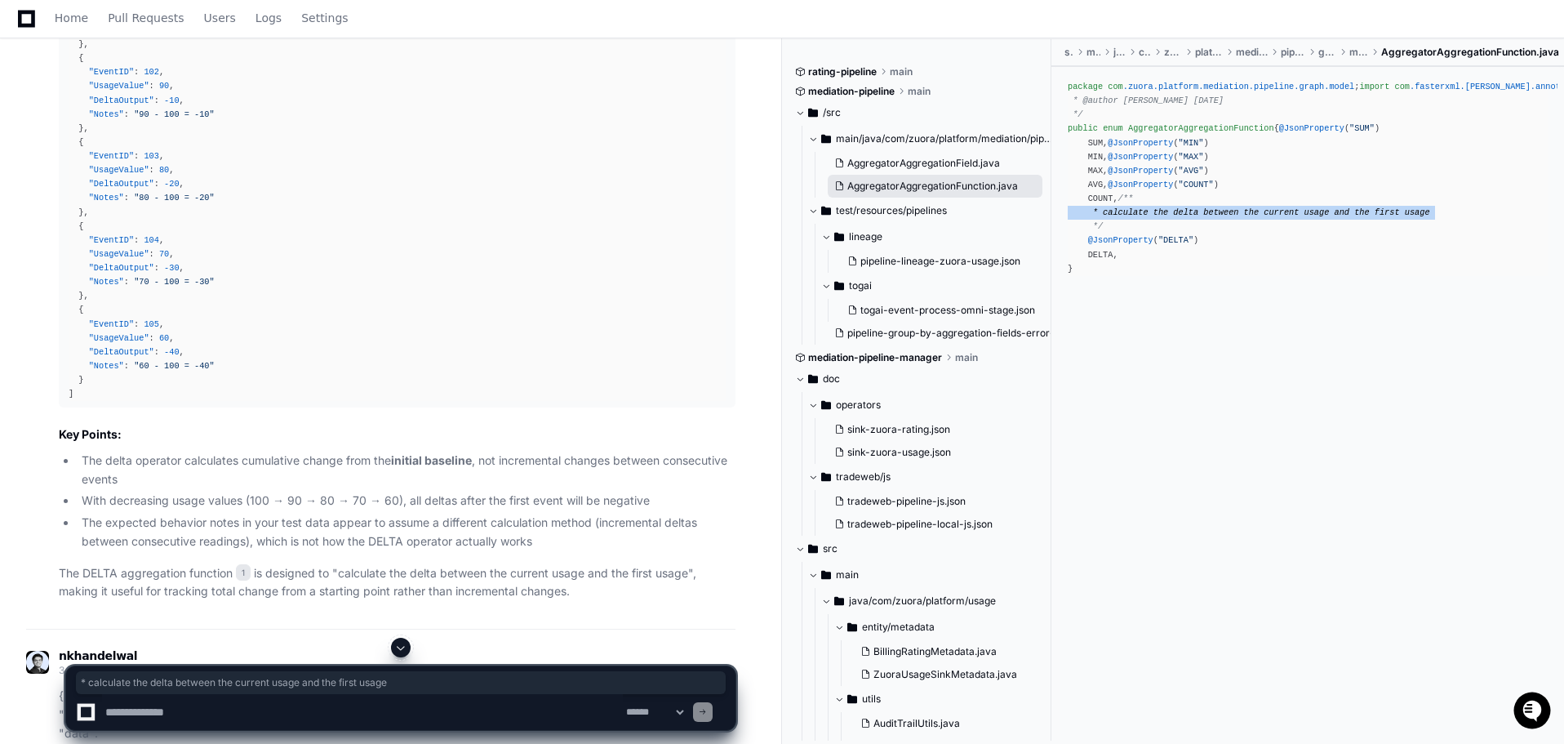
click at [955, 191] on span "AggregatorAggregationFunction.java" at bounding box center [932, 186] width 171 height 13
click at [958, 197] on button "AggregatorAggregationFunction.java" at bounding box center [935, 186] width 215 height 23
click at [962, 189] on span "AggregatorAggregationFunction.java" at bounding box center [932, 186] width 171 height 13
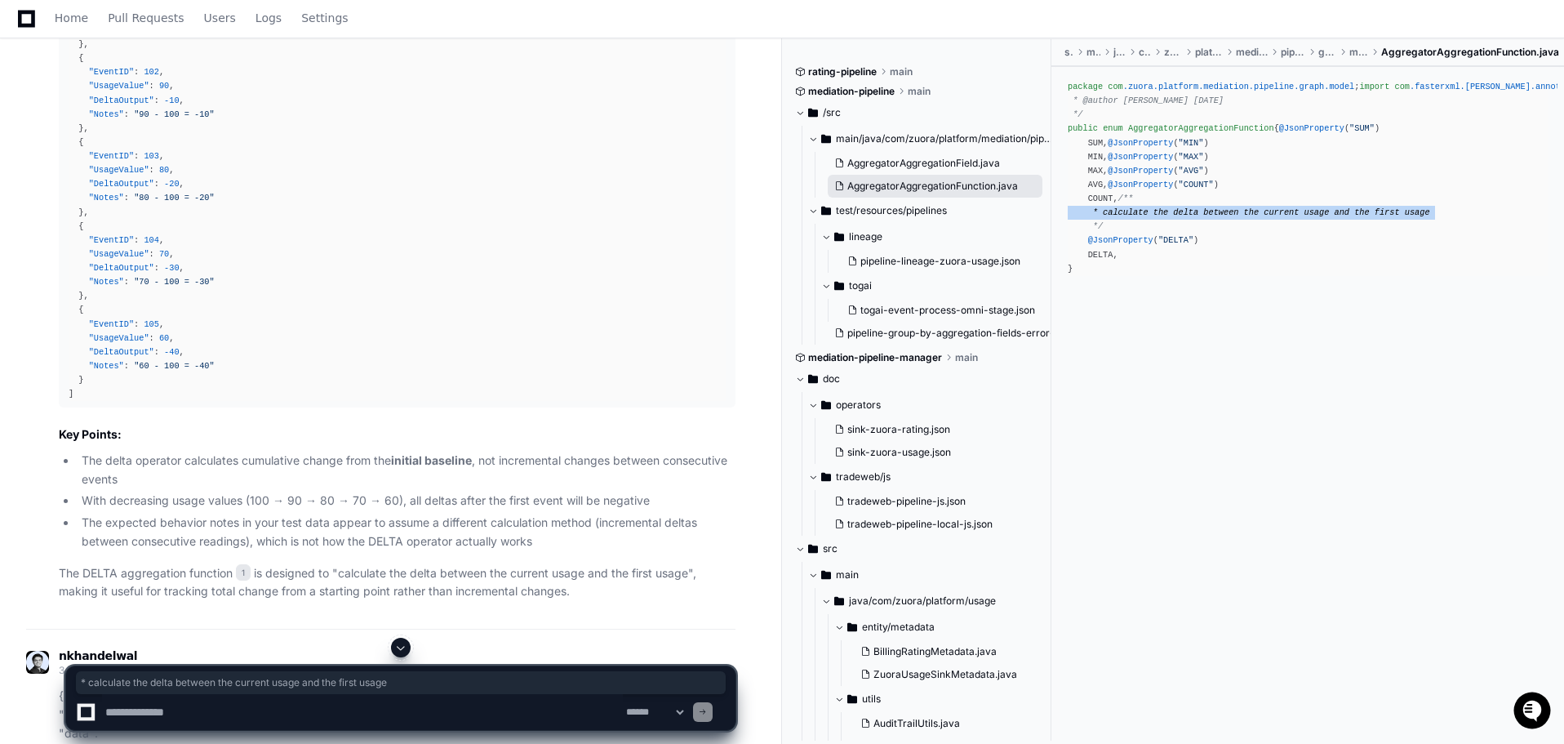
click at [947, 181] on span "AggregatorAggregationFunction.java" at bounding box center [932, 186] width 171 height 13
click at [958, 155] on button "AggregatorAggregationField.java" at bounding box center [935, 163] width 215 height 23
click at [952, 176] on button "AggregatorAggregationFunction.java" at bounding box center [935, 186] width 215 height 23
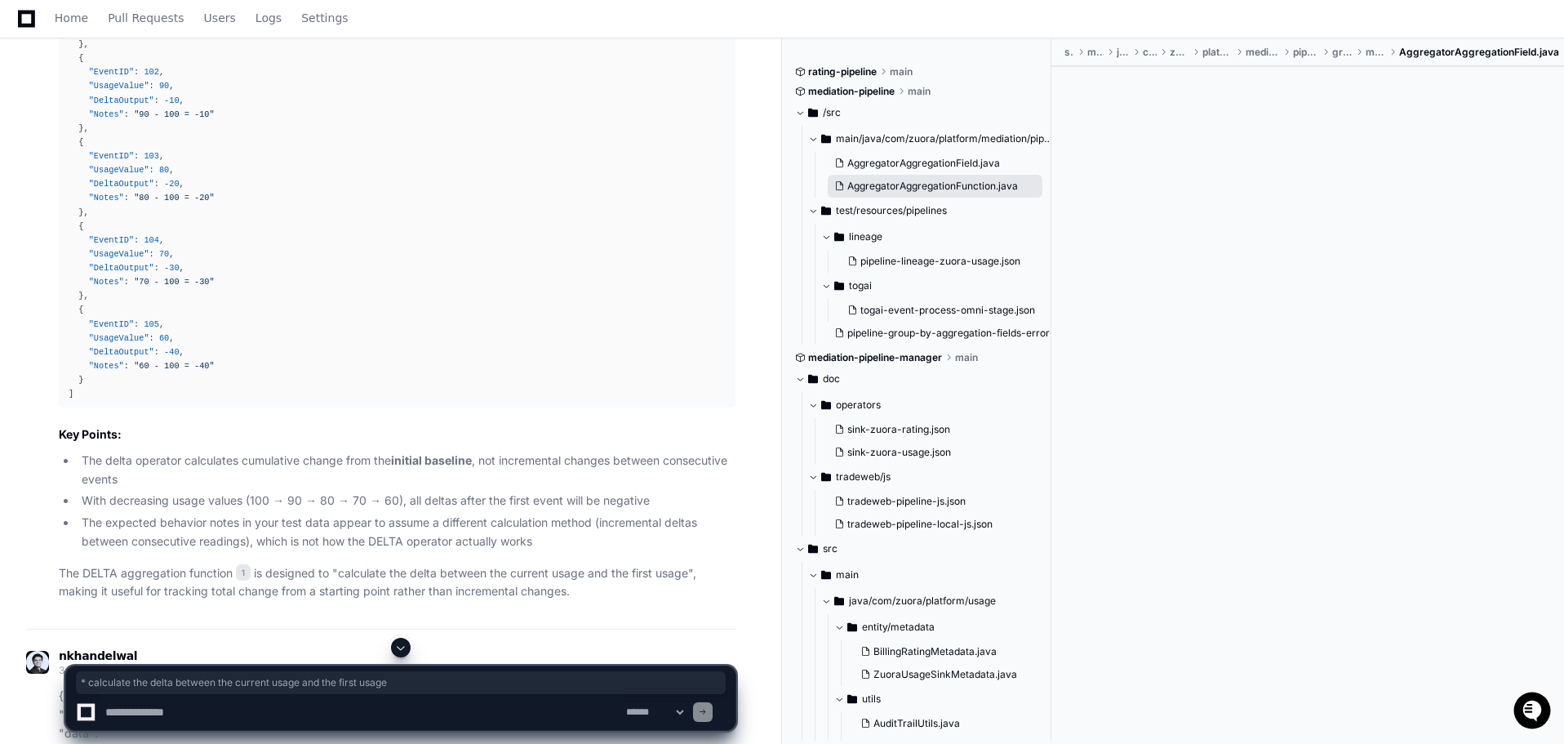
click at [952, 176] on button "AggregatorAggregationFunction.java" at bounding box center [935, 186] width 215 height 23
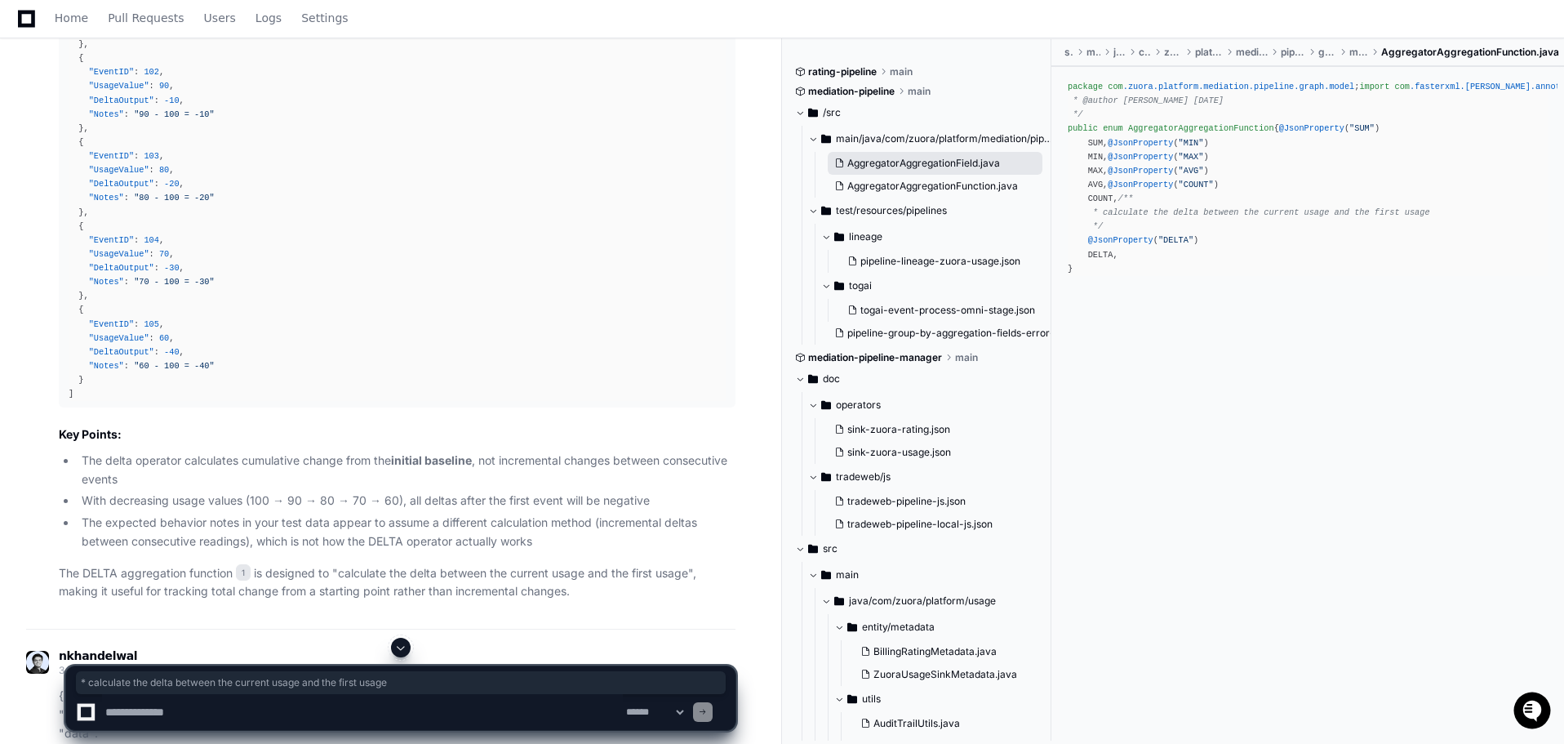
click at [928, 163] on span "AggregatorAggregationField.java" at bounding box center [923, 163] width 153 height 13
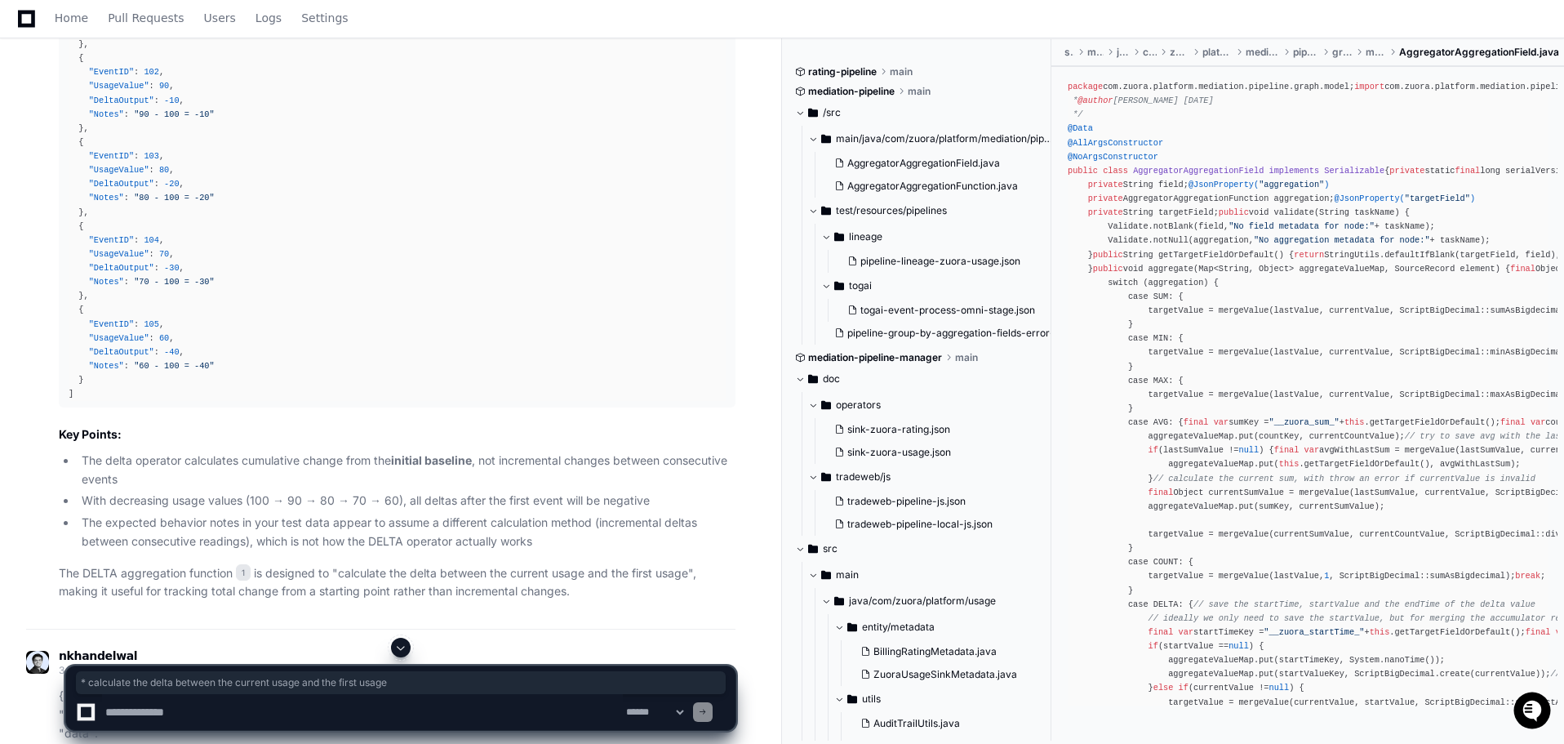
scroll to position [0, 0]
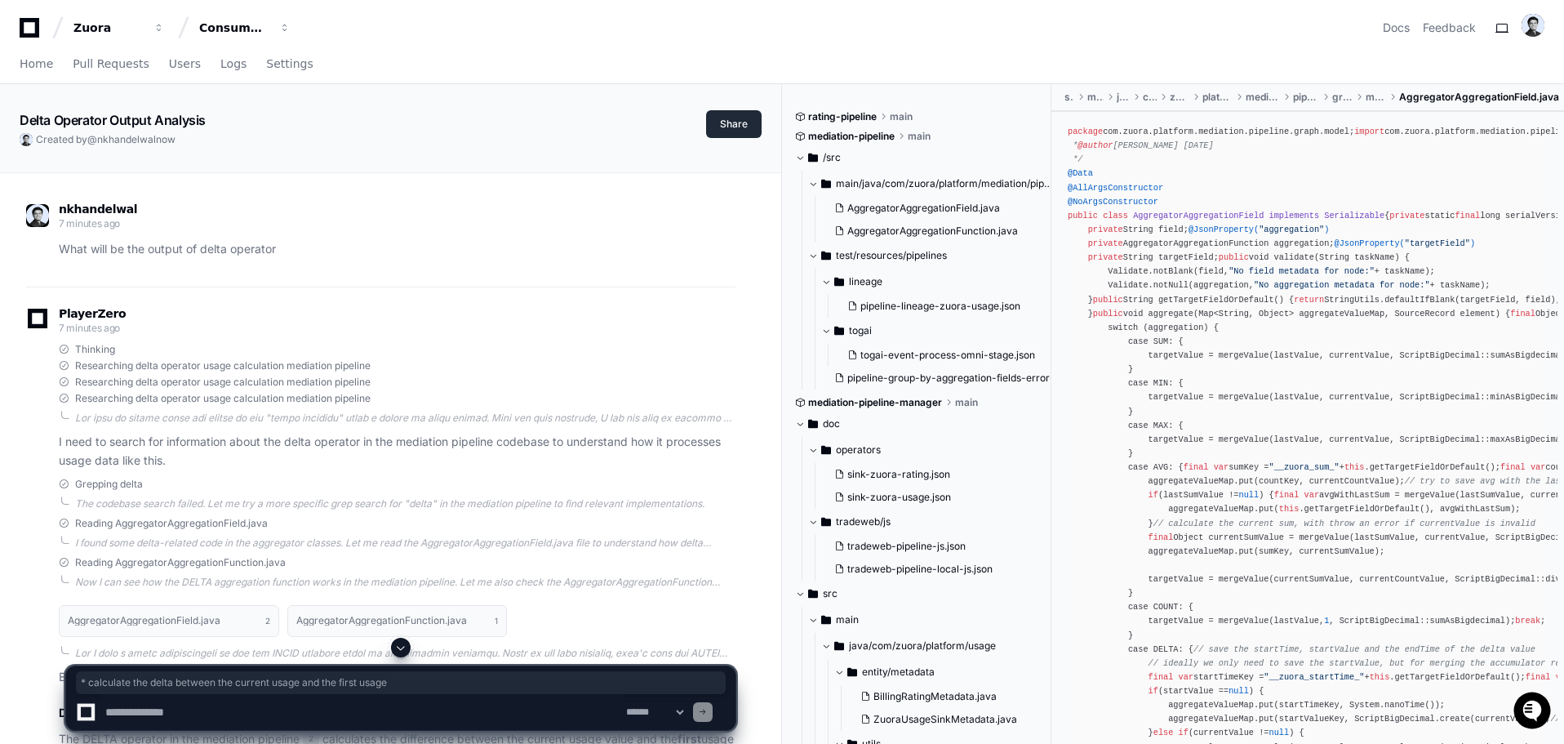
click at [734, 127] on button "Share" at bounding box center [734, 124] width 56 height 28
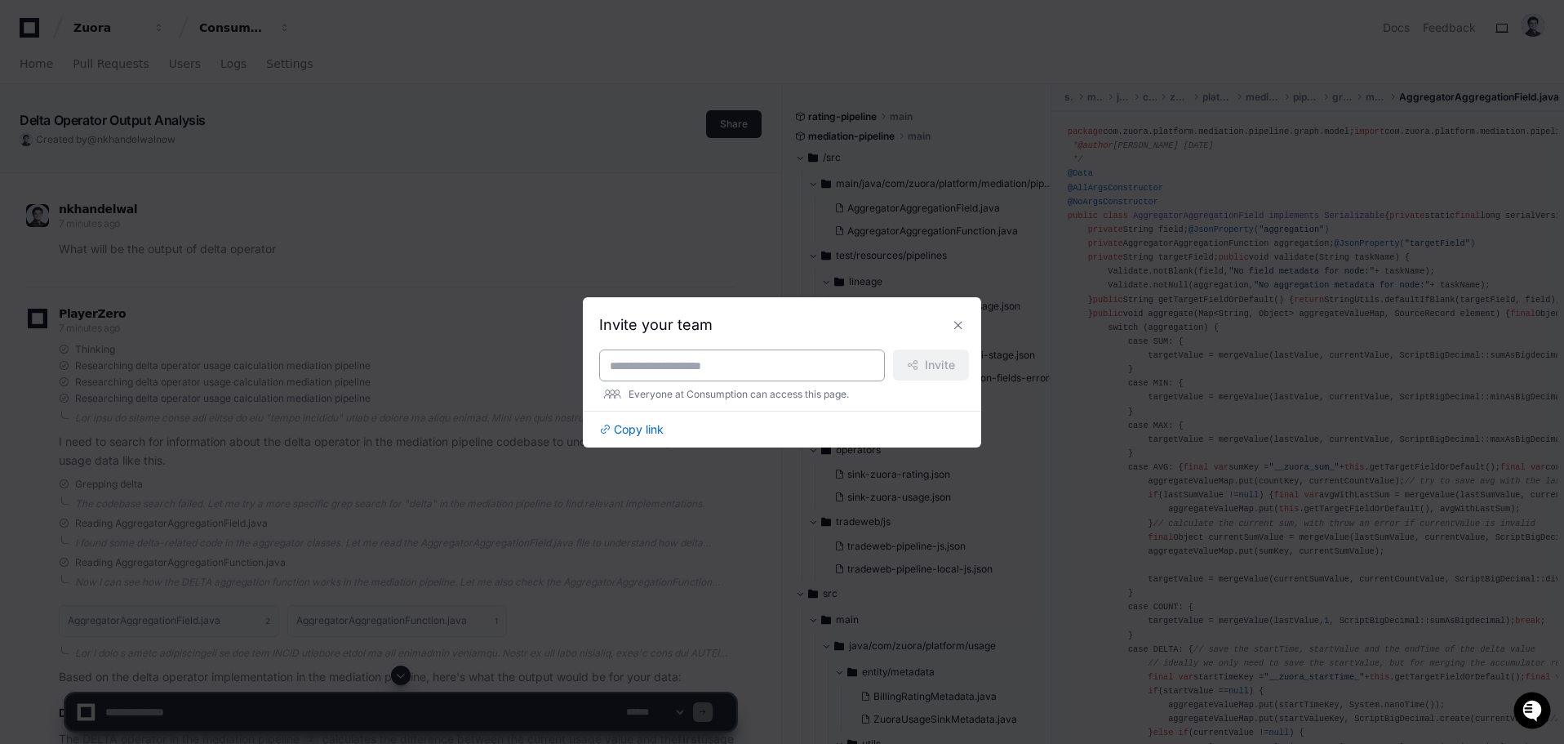
click at [768, 375] on div at bounding box center [742, 365] width 286 height 32
click at [776, 356] on div at bounding box center [742, 365] width 286 height 32
click at [631, 426] on span "Copy link" at bounding box center [639, 429] width 50 height 16
click at [962, 322] on button at bounding box center [958, 325] width 26 height 26
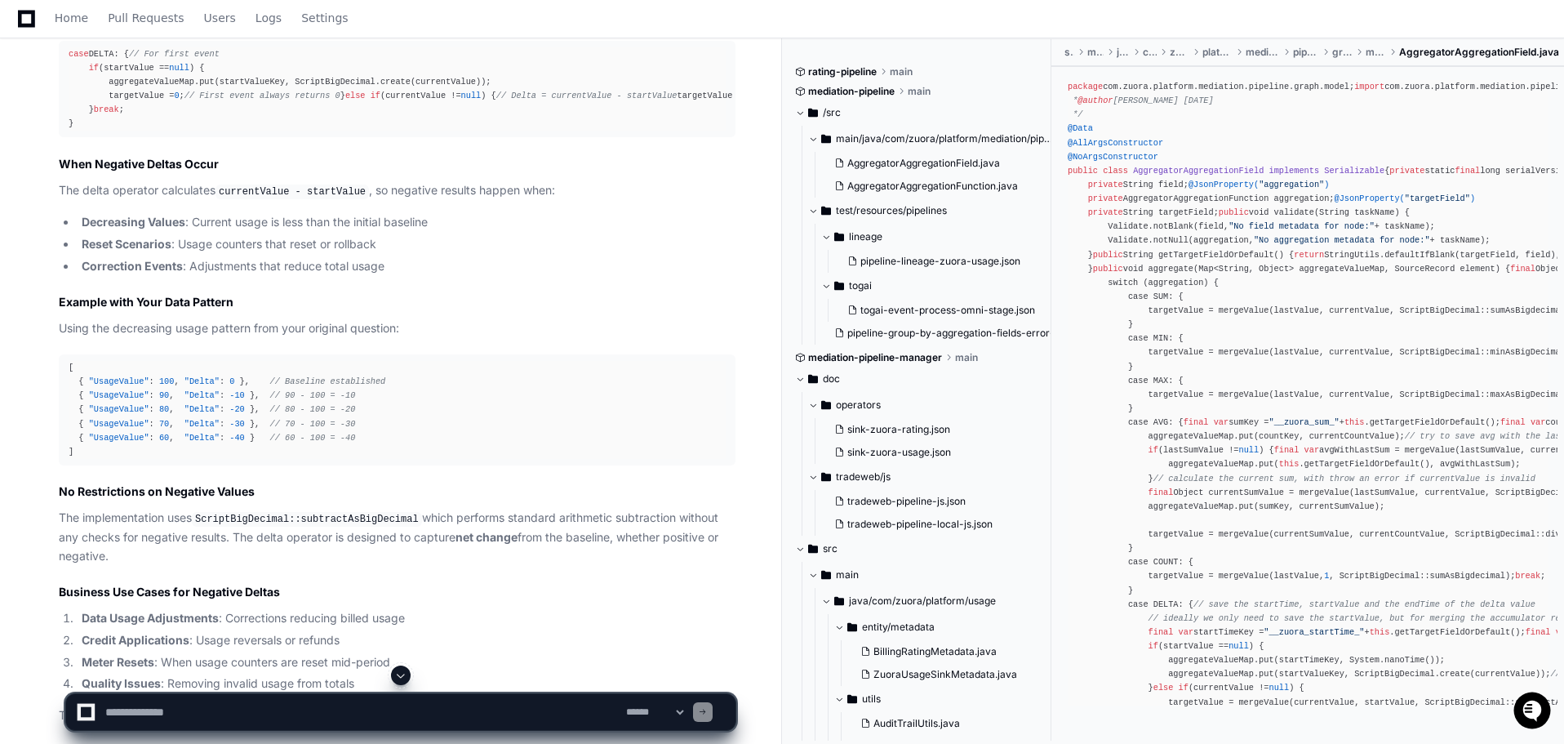
scroll to position [4052, 0]
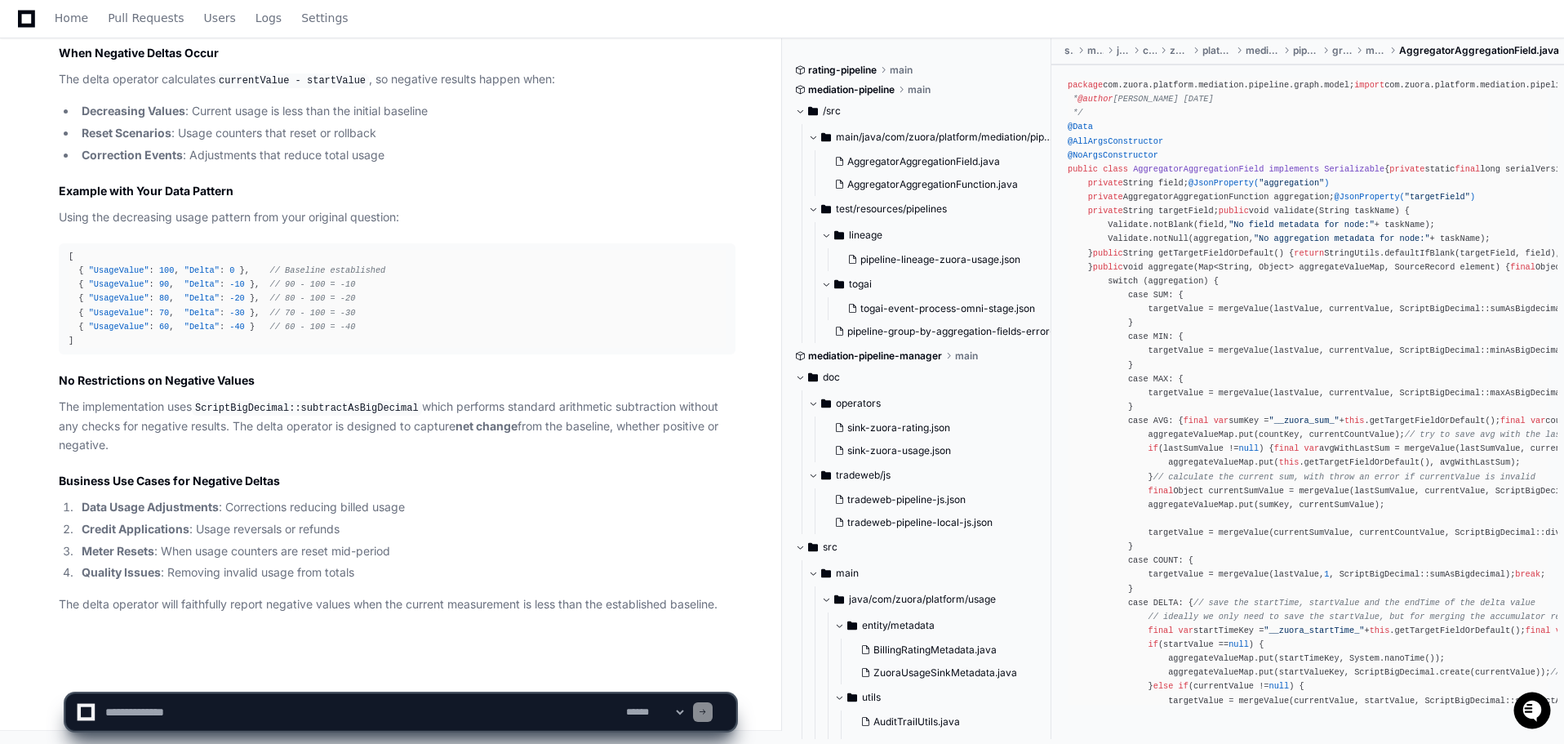
click at [149, 378] on h2 "No Restrictions on Negative Values" at bounding box center [397, 380] width 677 height 16
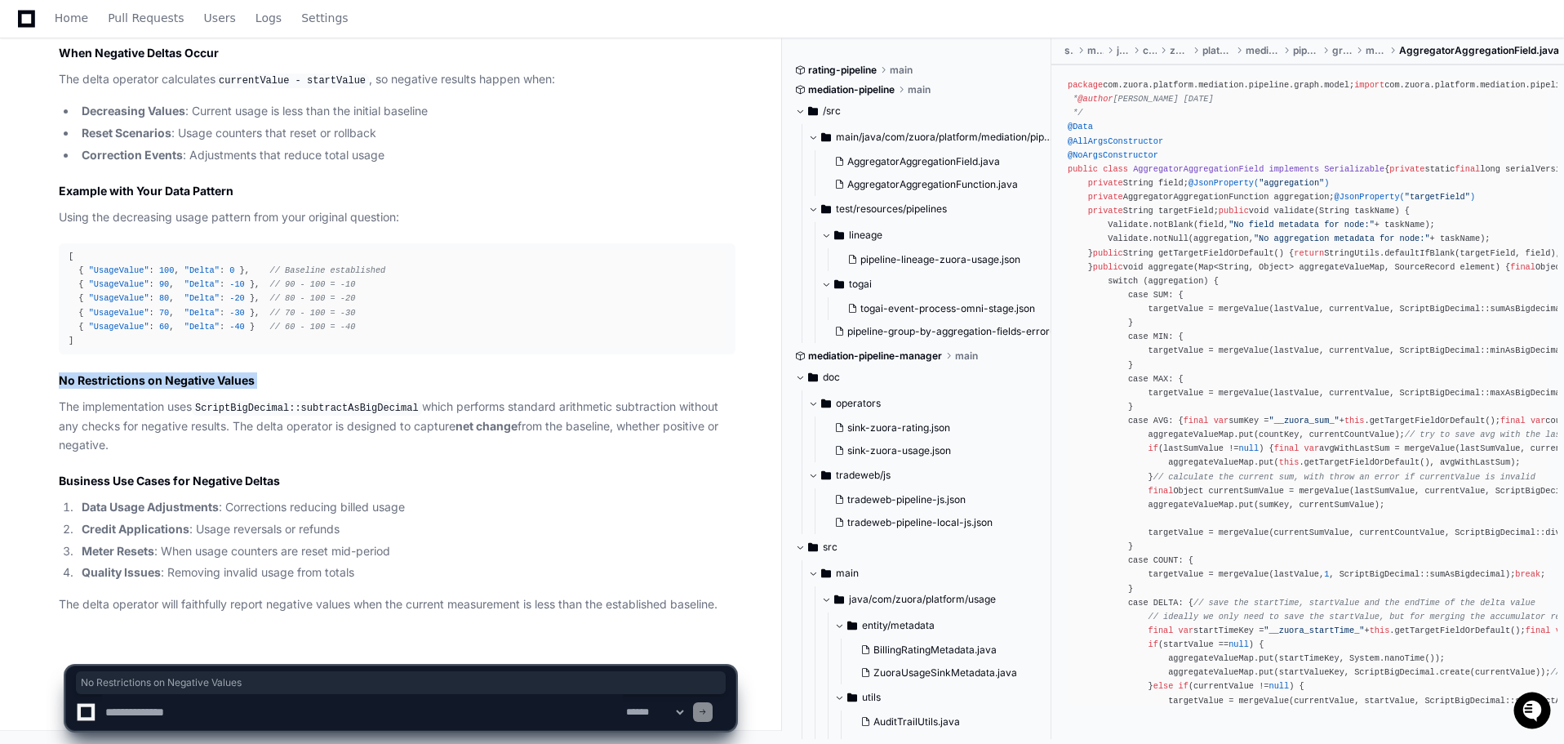
click at [149, 378] on h2 "No Restrictions on Negative Values" at bounding box center [397, 380] width 677 height 16
